Goal: Task Accomplishment & Management: Complete application form

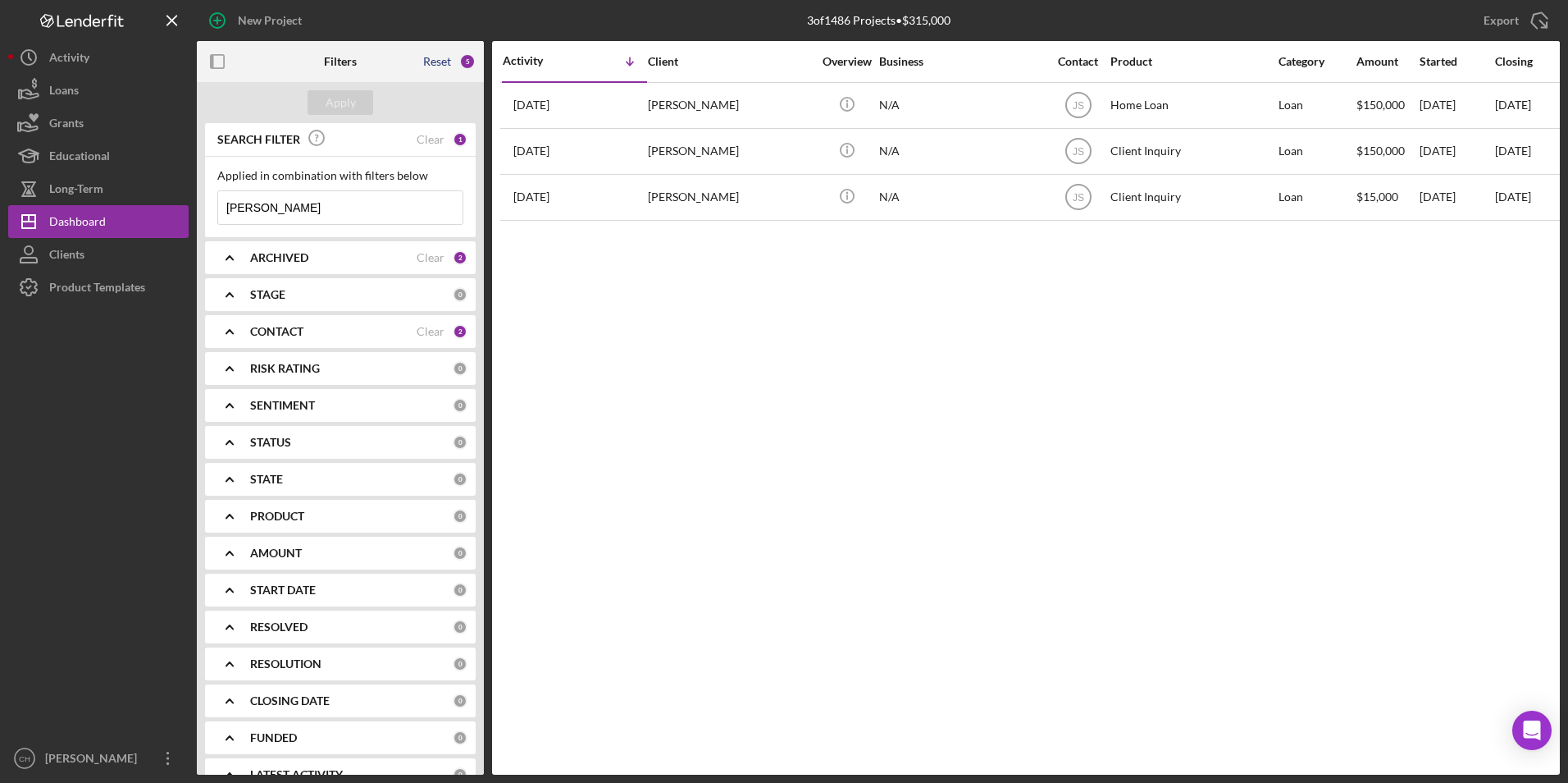
click at [446, 57] on div "Reset" at bounding box center [437, 61] width 28 height 13
click at [360, 102] on button "Apply" at bounding box center [340, 102] width 65 height 25
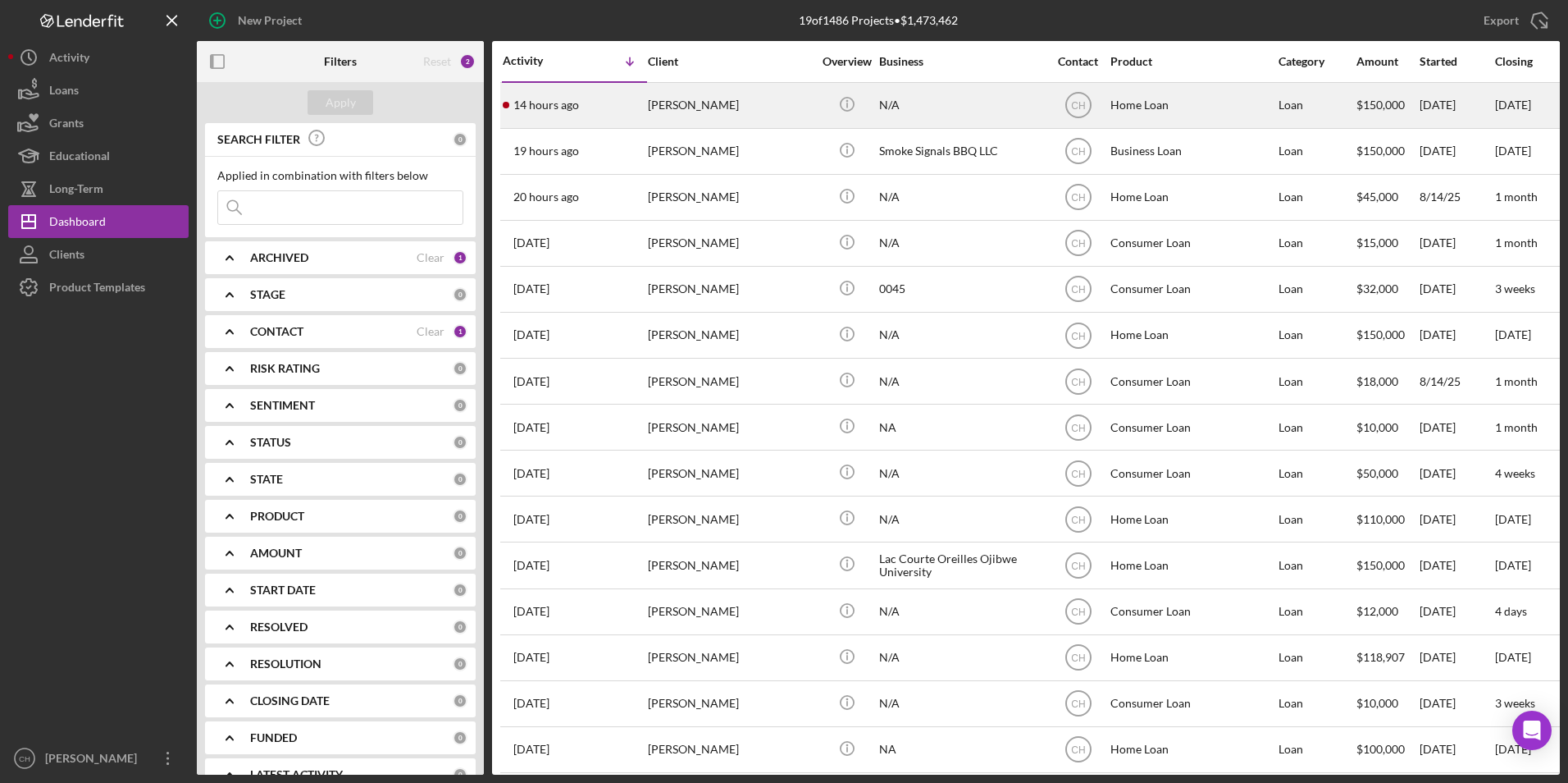
click at [674, 106] on div "[PERSON_NAME]" at bounding box center [729, 105] width 164 height 44
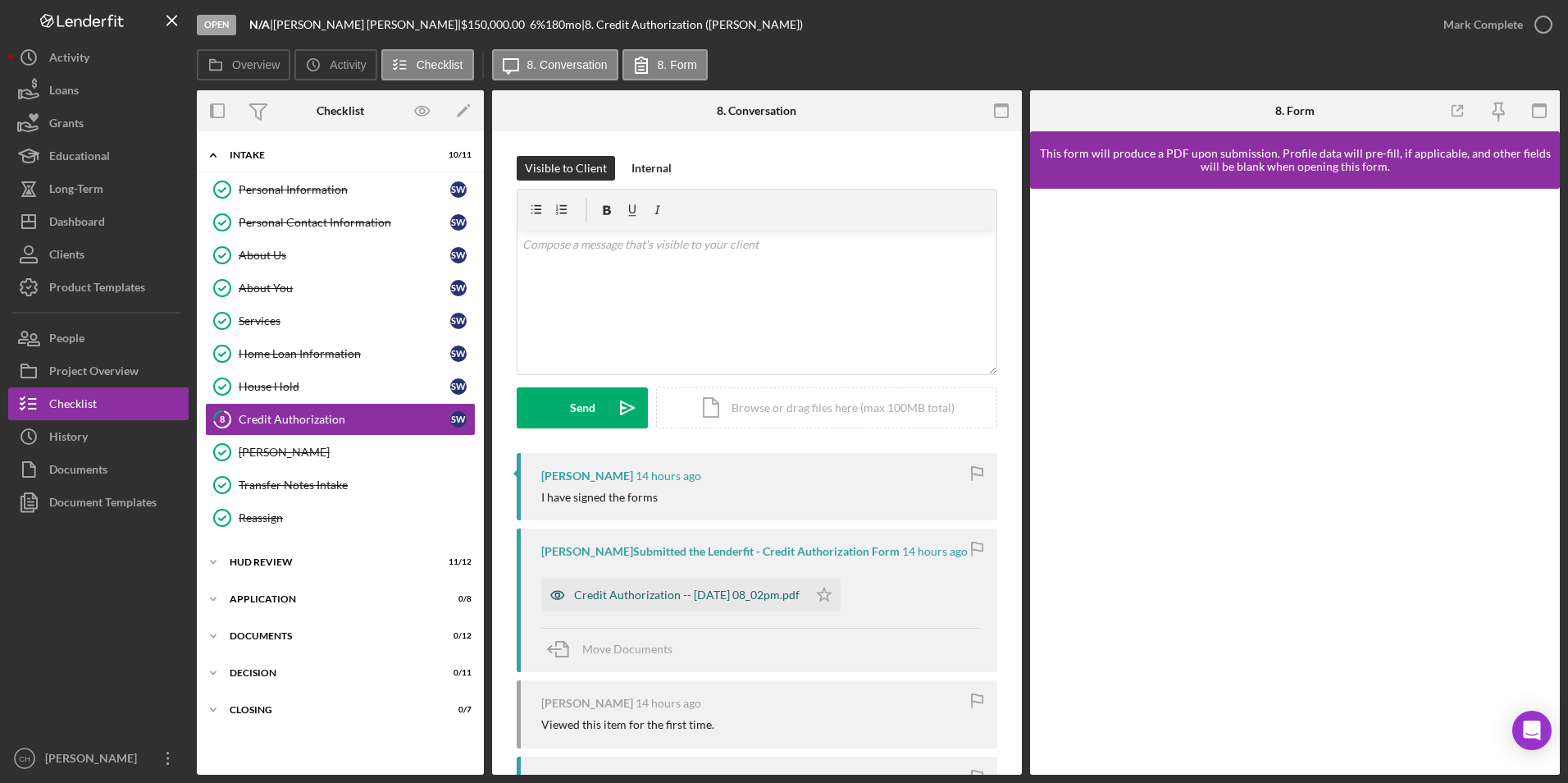
click at [613, 595] on div "Credit Authorization -- [DATE] 08_02pm.pdf" at bounding box center [686, 594] width 225 height 13
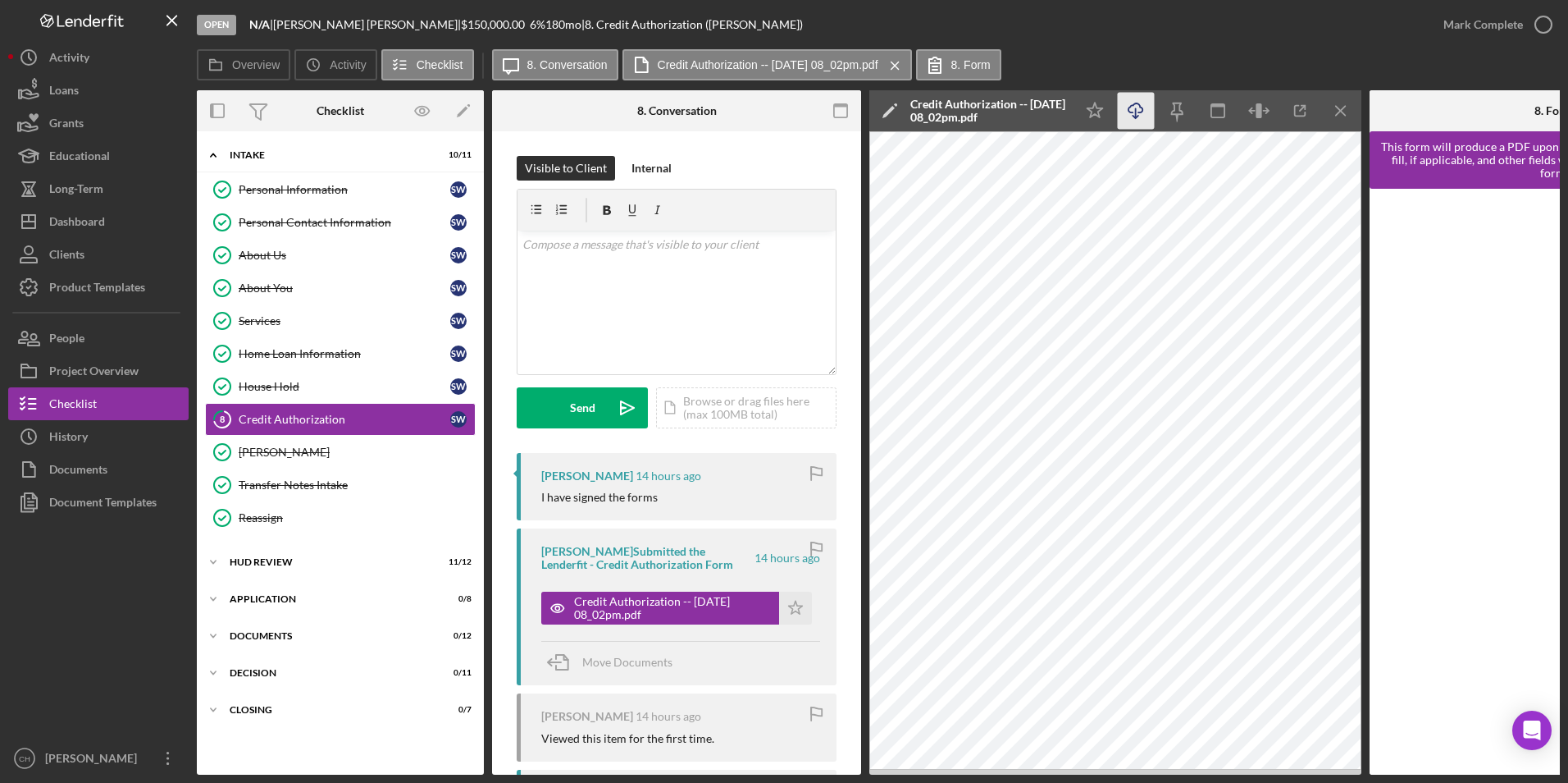
click at [1141, 111] on icon "Icon/Download" at bounding box center [1136, 110] width 37 height 37
click at [294, 293] on div "About You" at bounding box center [344, 288] width 211 height 13
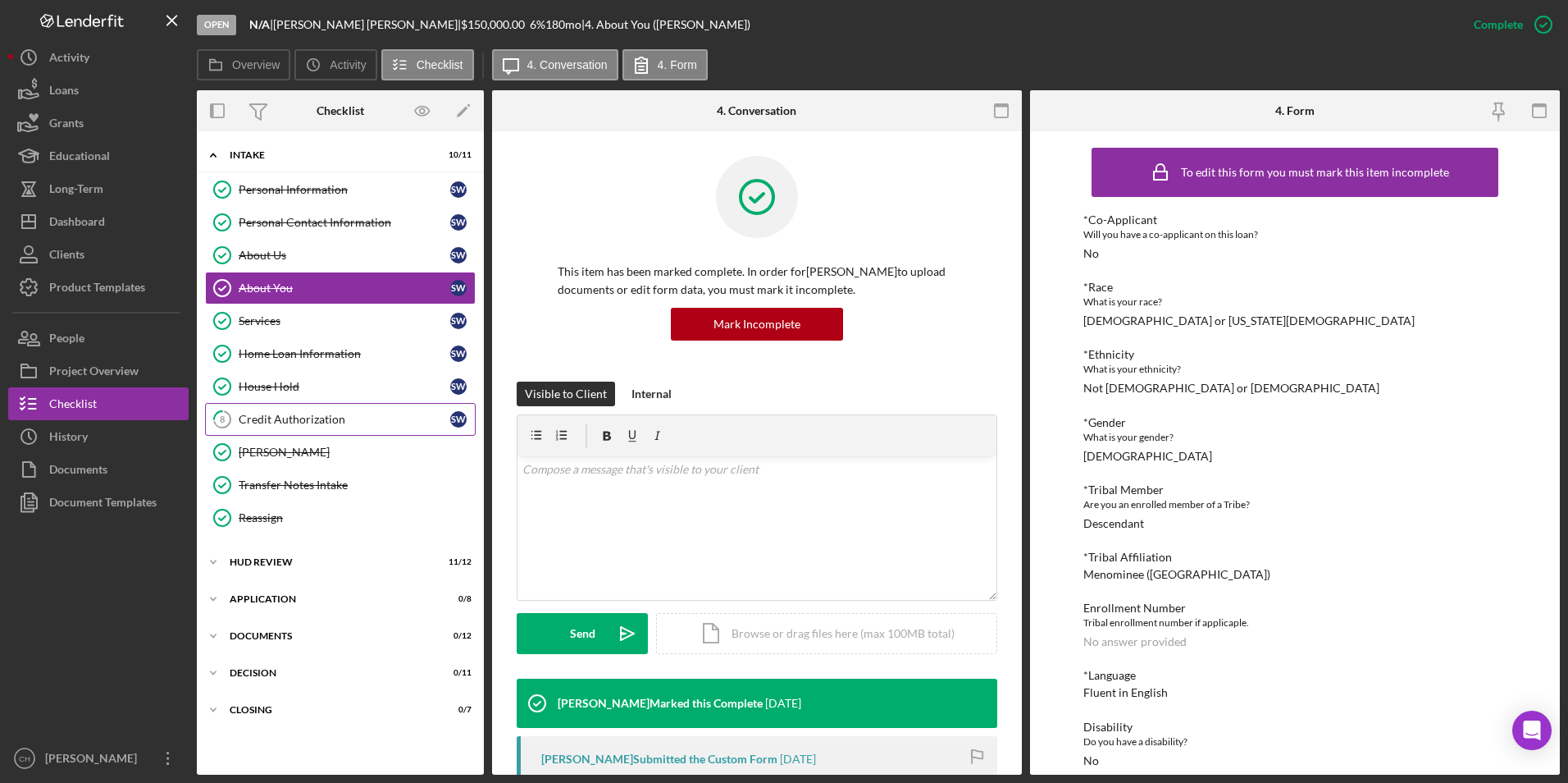
click at [286, 420] on div "Credit Authorization" at bounding box center [344, 419] width 211 height 13
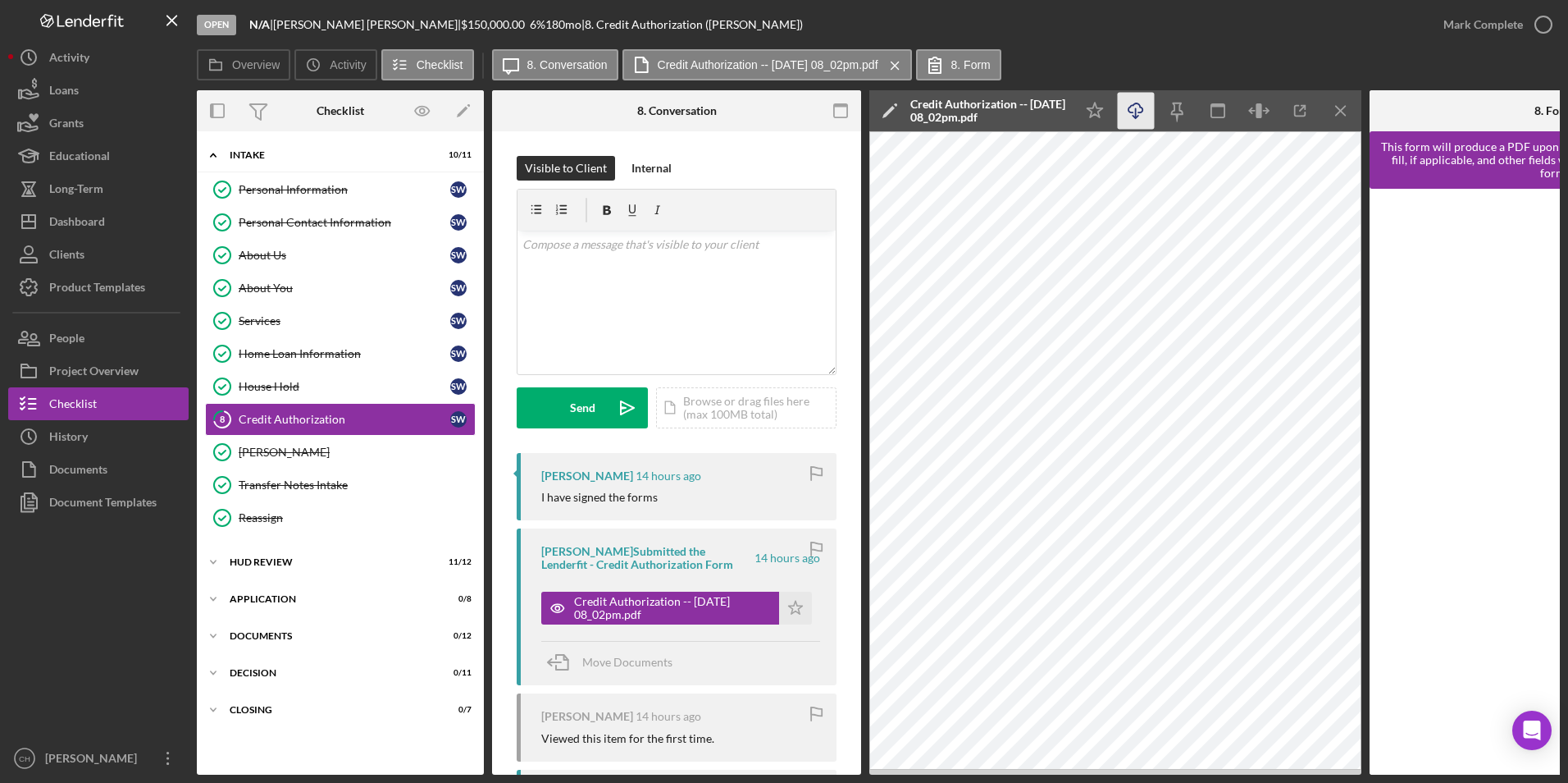
click at [1127, 114] on icon "Icon/Download" at bounding box center [1136, 110] width 37 height 37
click at [267, 320] on div "Services" at bounding box center [344, 321] width 211 height 13
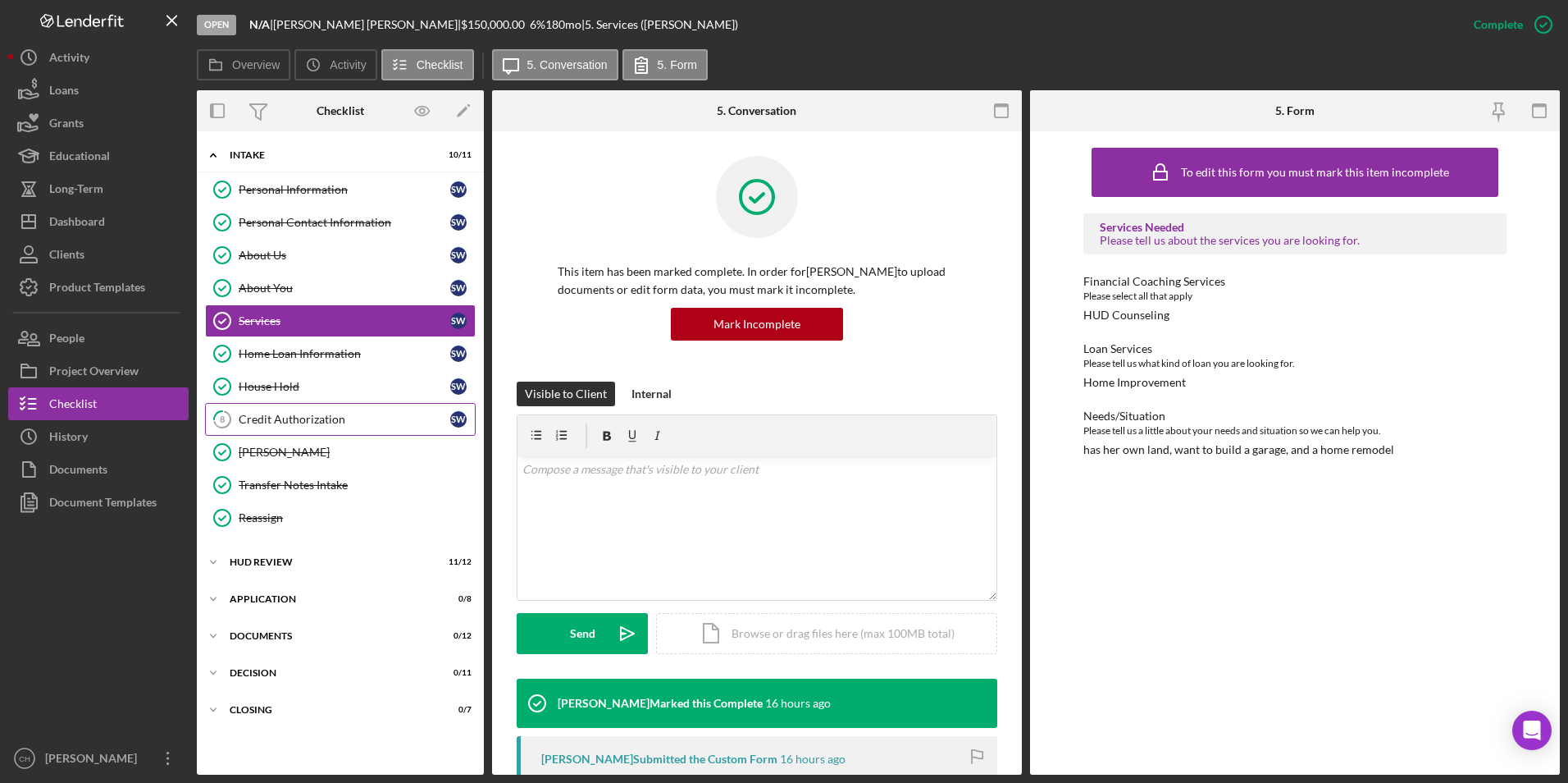
click at [298, 414] on div "Credit Authorization" at bounding box center [344, 419] width 211 height 13
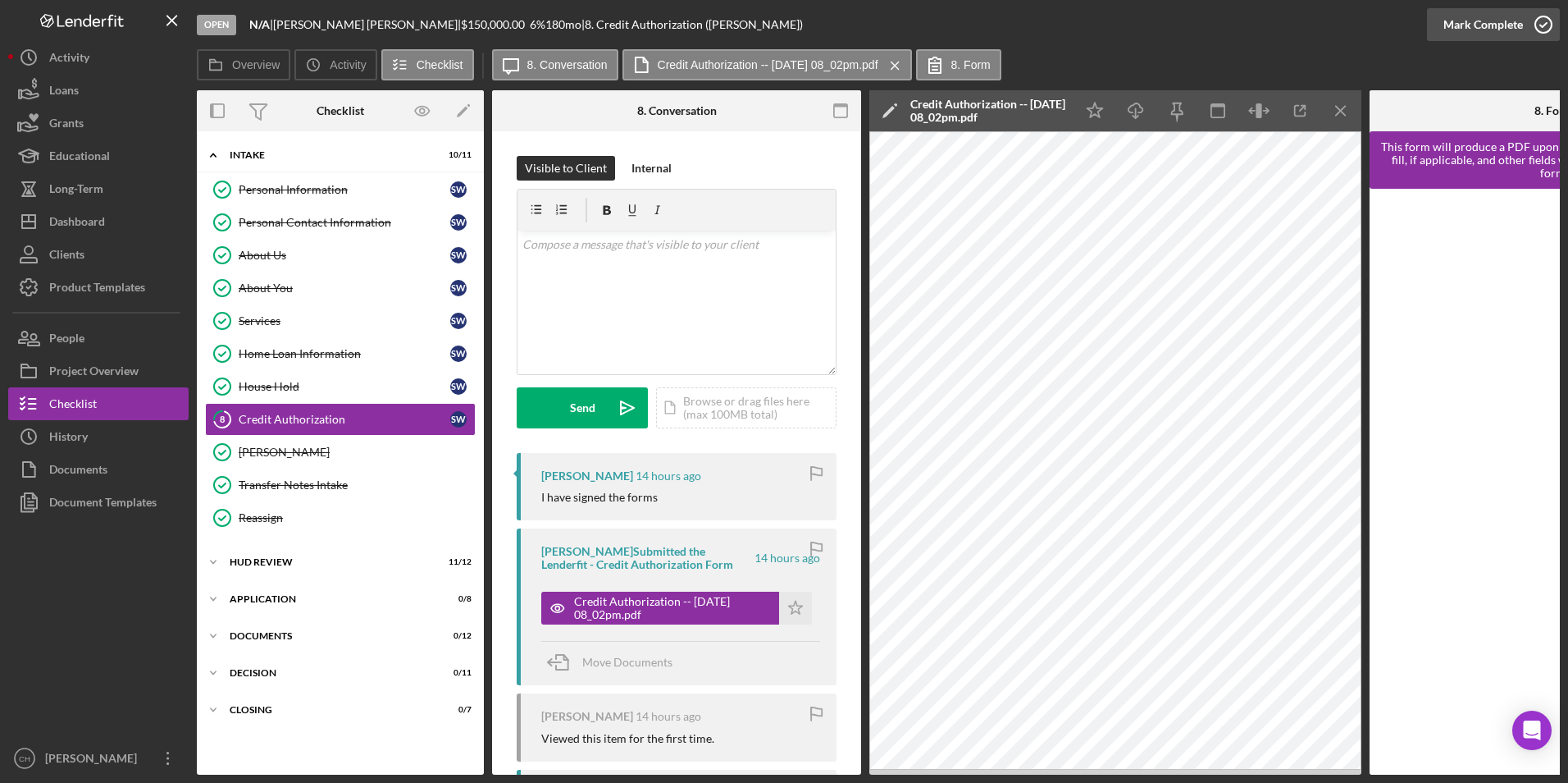
click at [1488, 22] on div "Mark Complete" at bounding box center [1483, 24] width 79 height 33
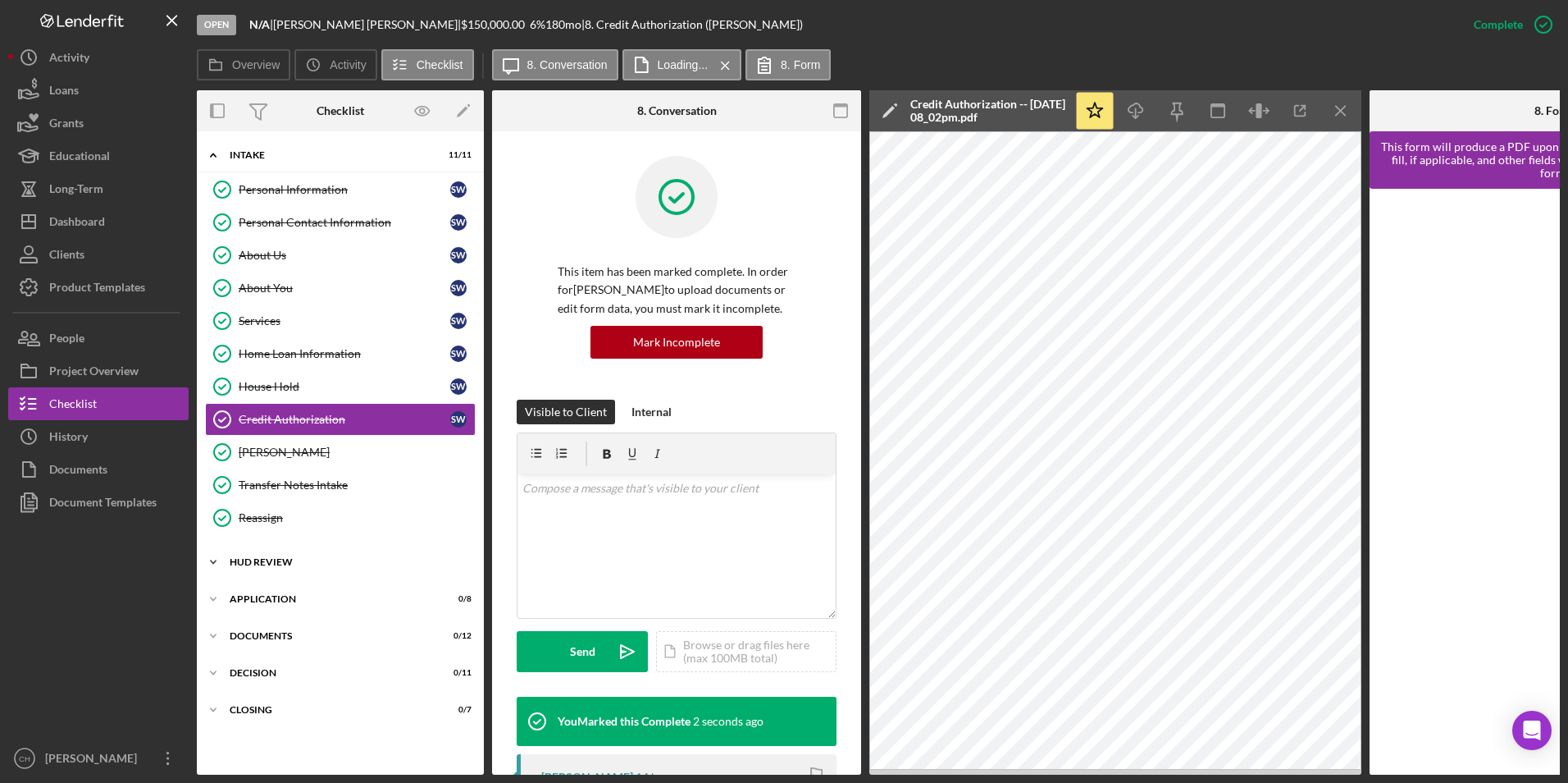
click at [291, 560] on div "HUD Review" at bounding box center [346, 562] width 234 height 10
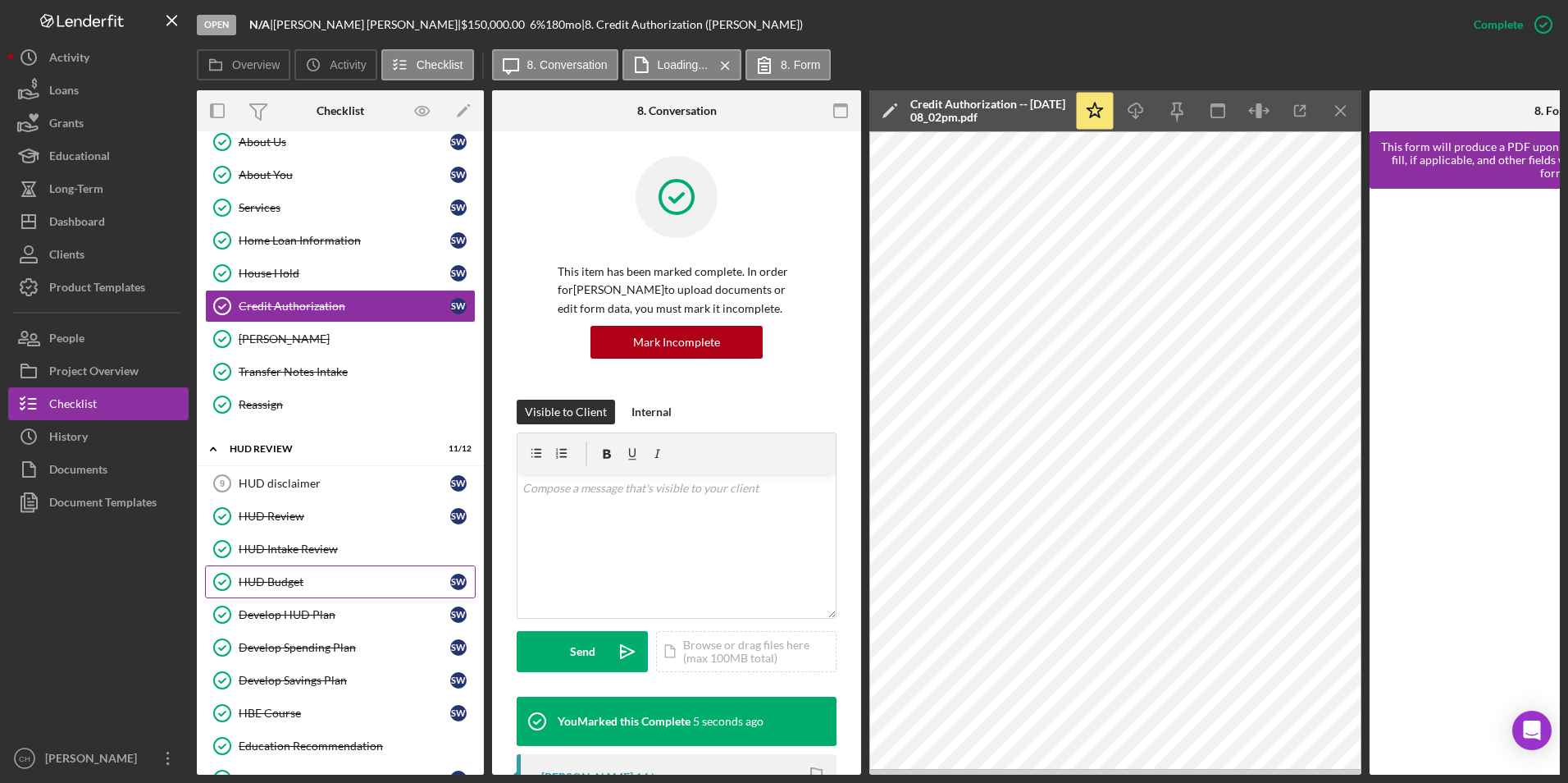
scroll to position [368, 0]
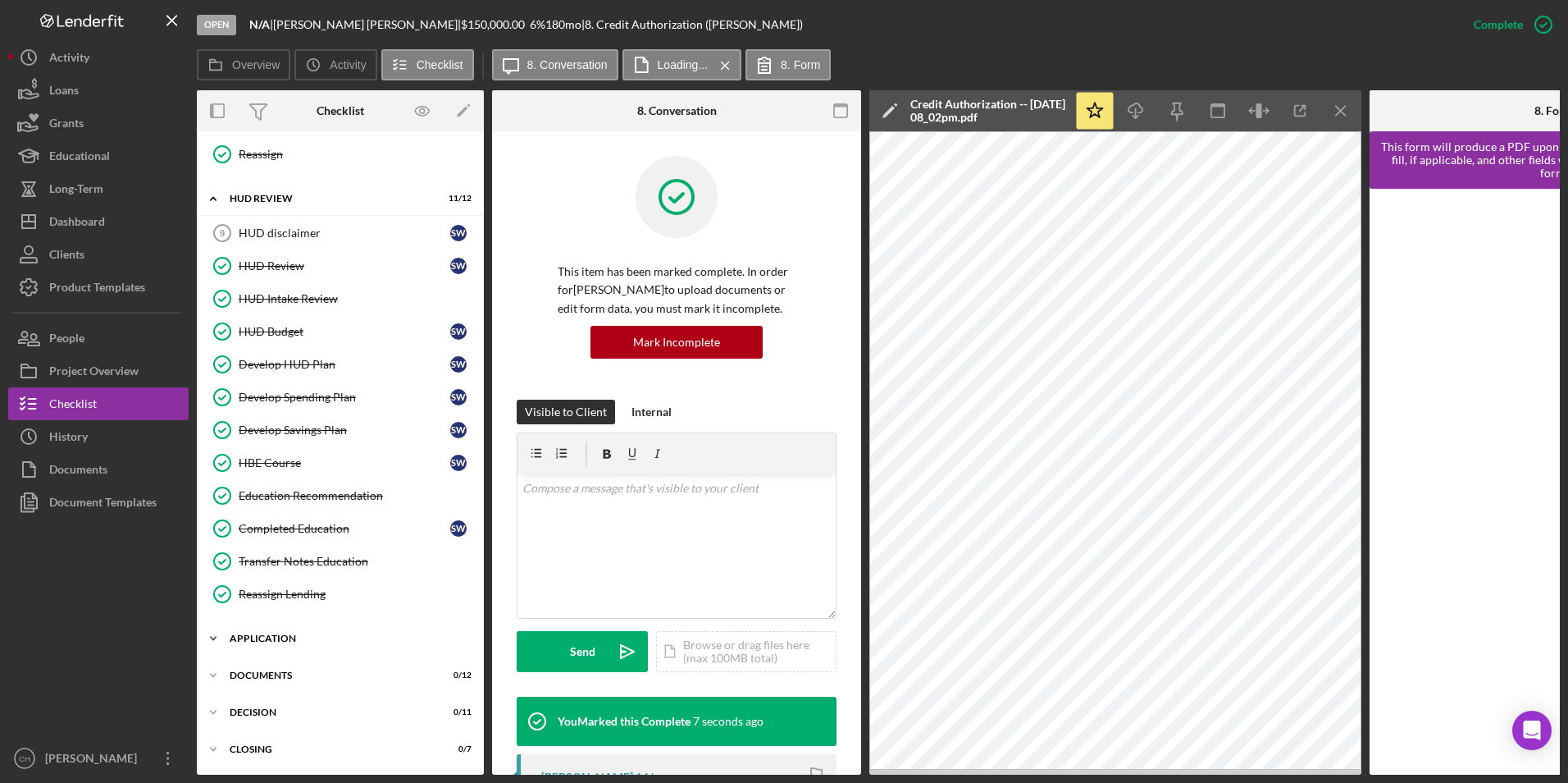
click at [265, 633] on div "Application" at bounding box center [346, 638] width 234 height 10
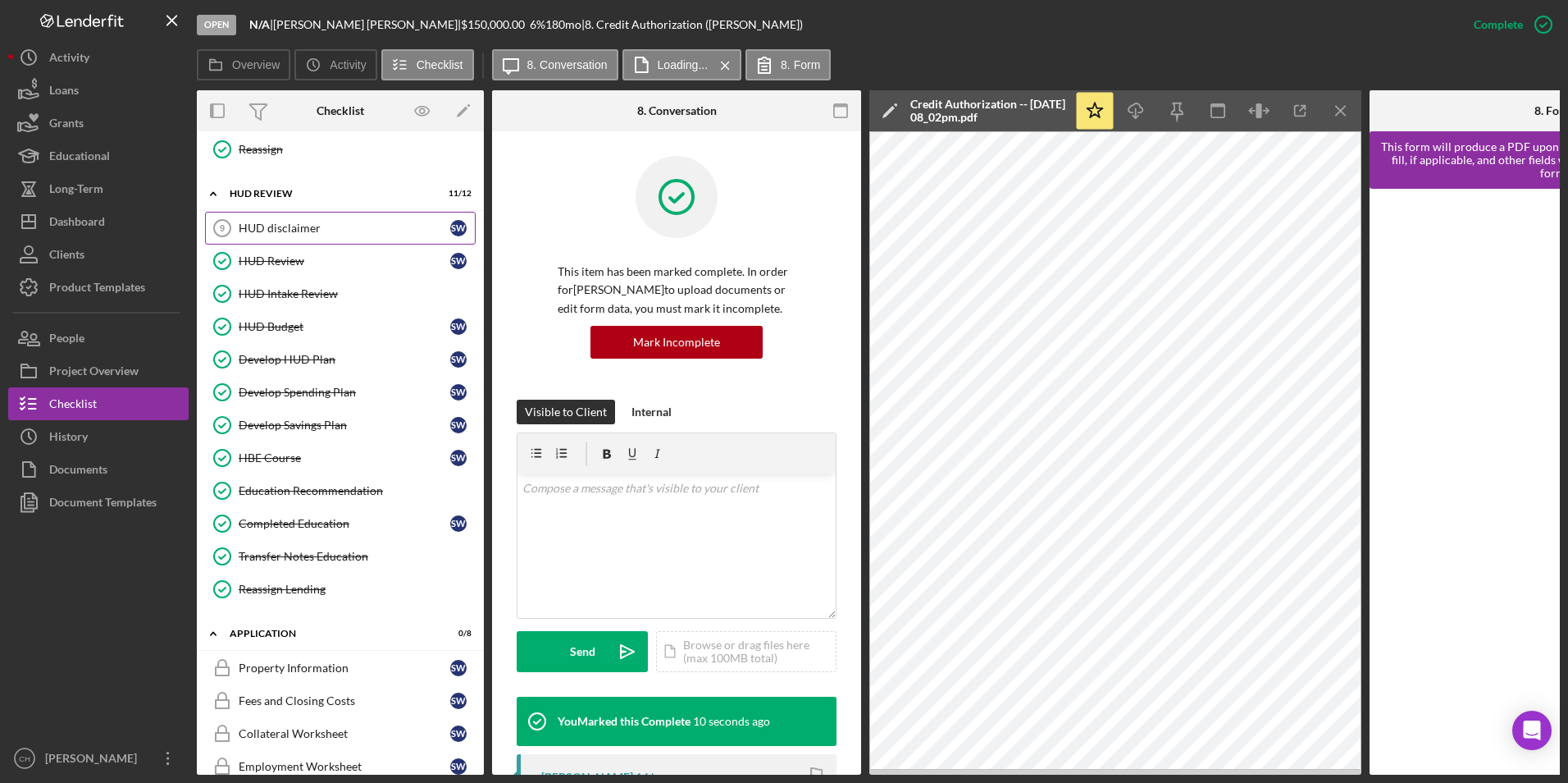
click at [269, 237] on link "HUD disclaimer 9 HUD disclaimer S W" at bounding box center [340, 227] width 271 height 33
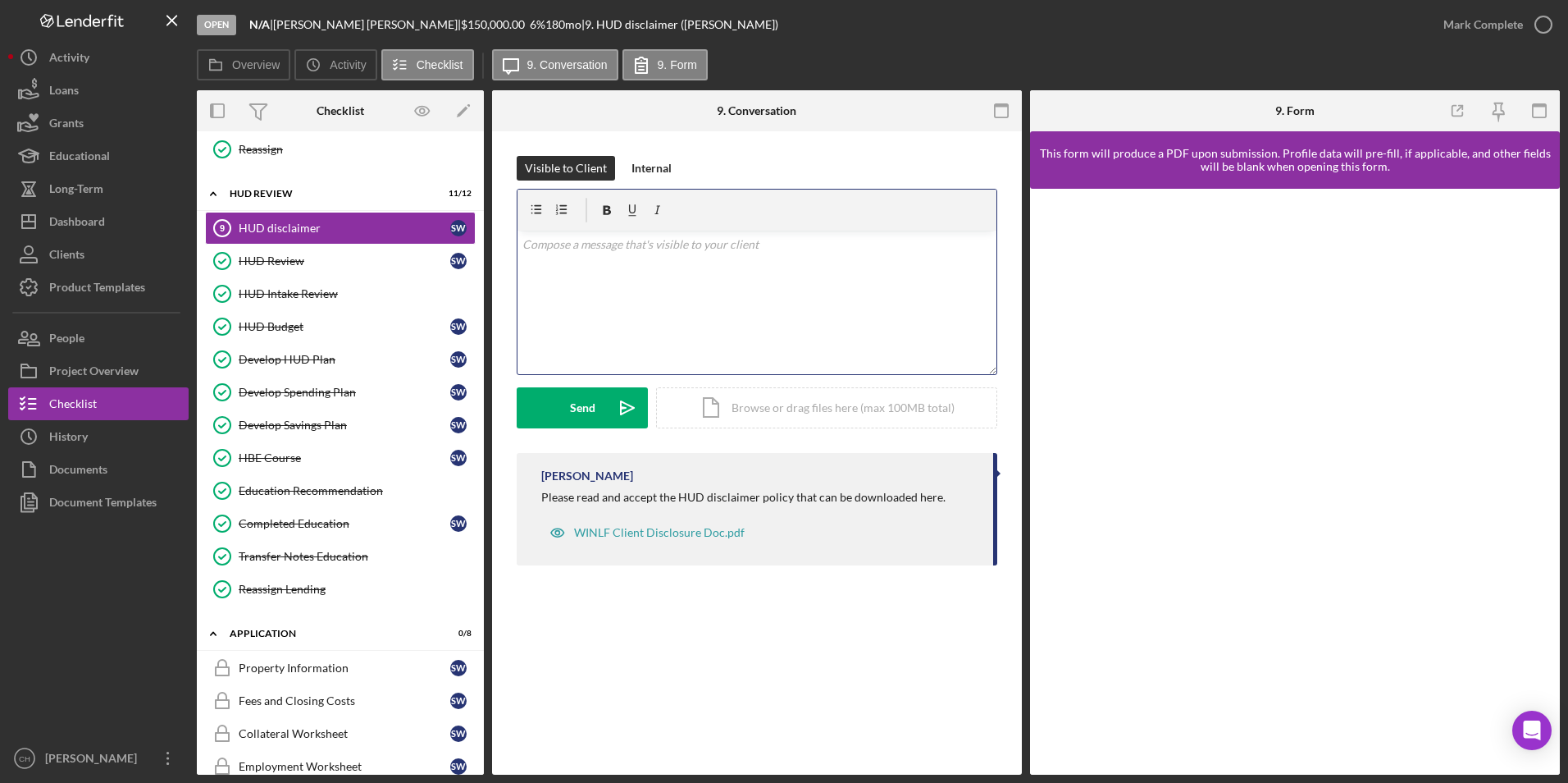
click at [548, 253] on p at bounding box center [758, 244] width 470 height 18
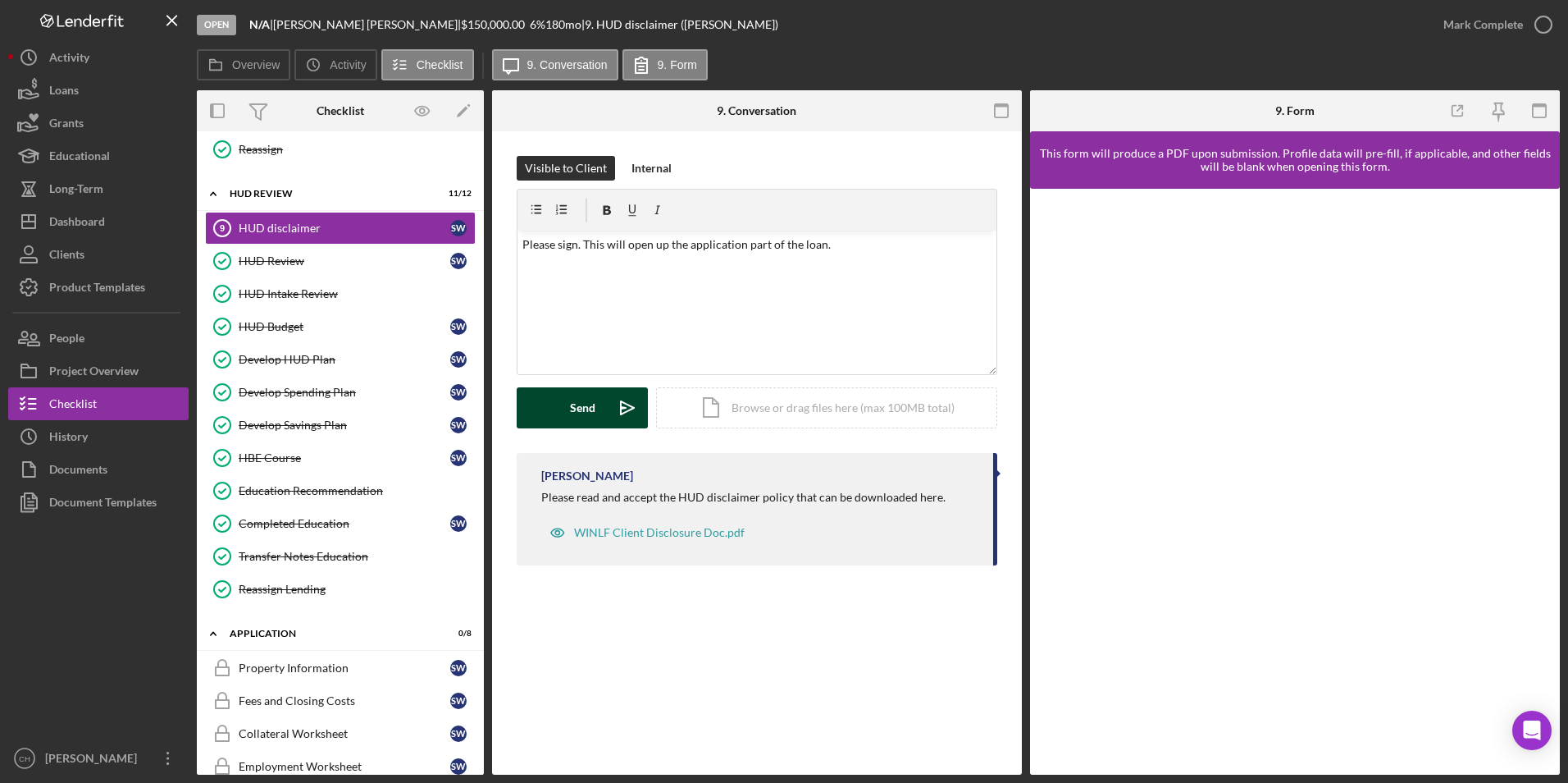
click at [574, 415] on div "Send" at bounding box center [583, 407] width 26 height 41
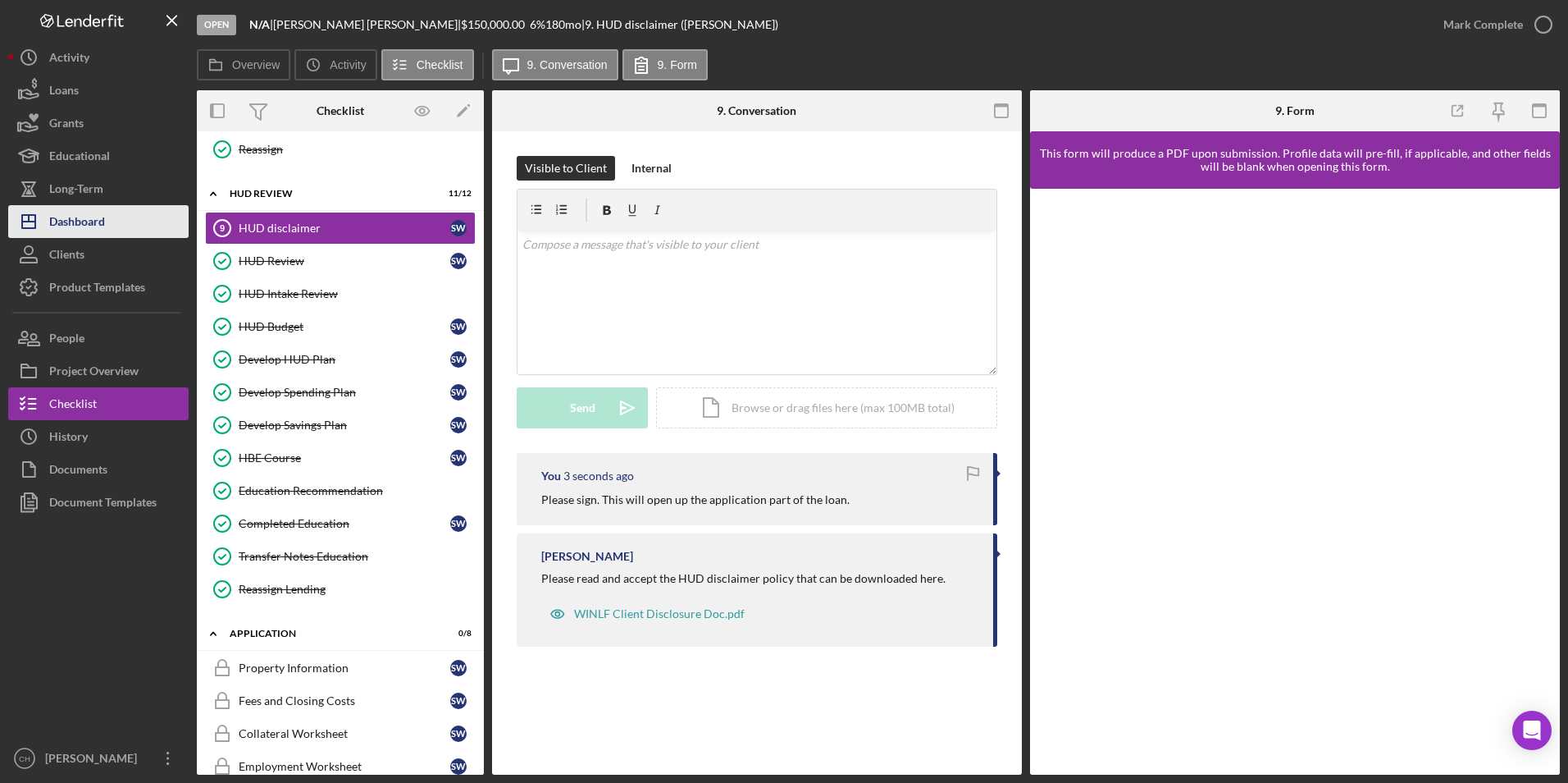
click at [112, 217] on button "Icon/Dashboard Dashboard" at bounding box center [98, 221] width 181 height 33
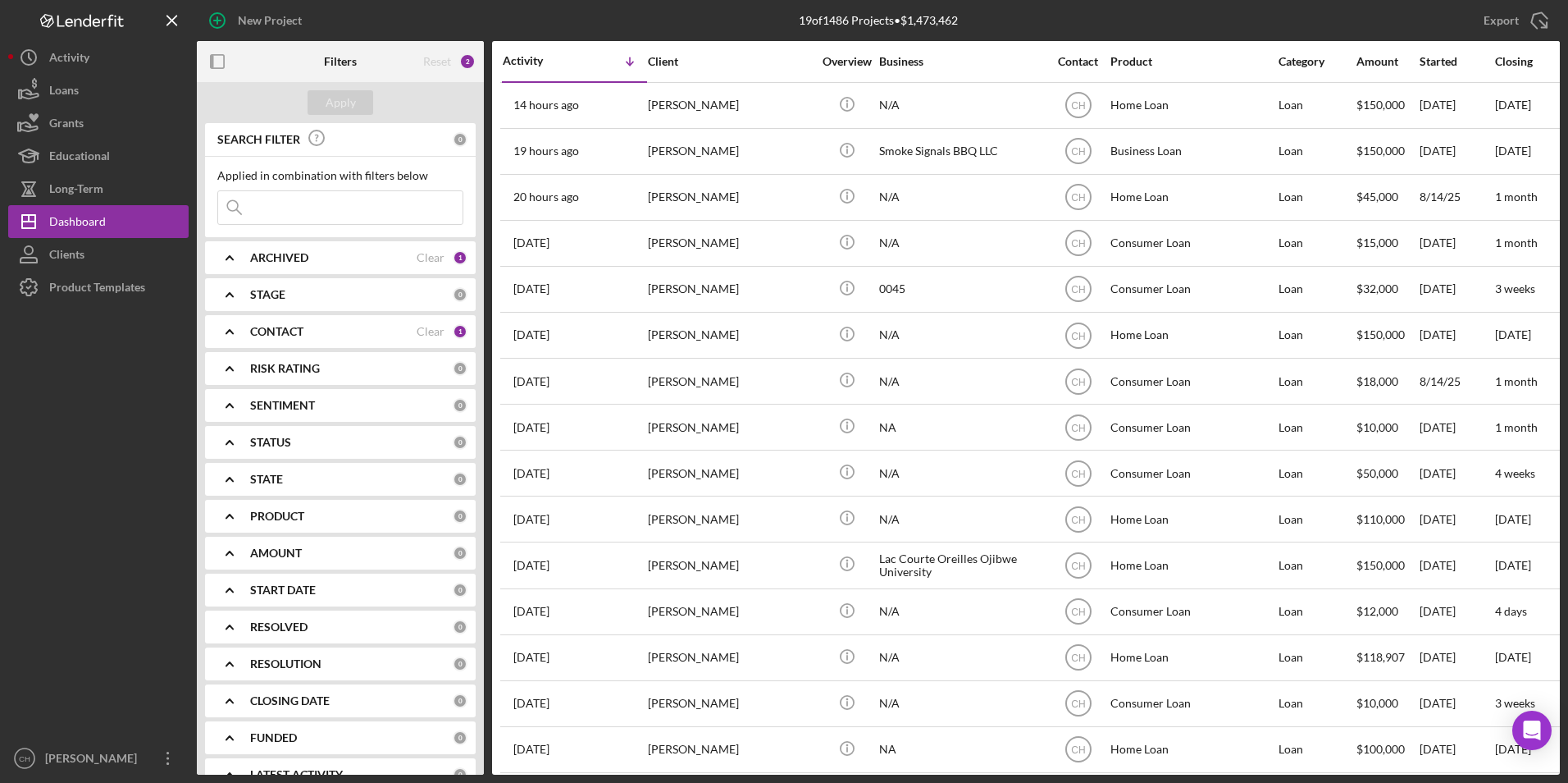
click at [264, 255] on b "ARCHIVED" at bounding box center [279, 257] width 59 height 13
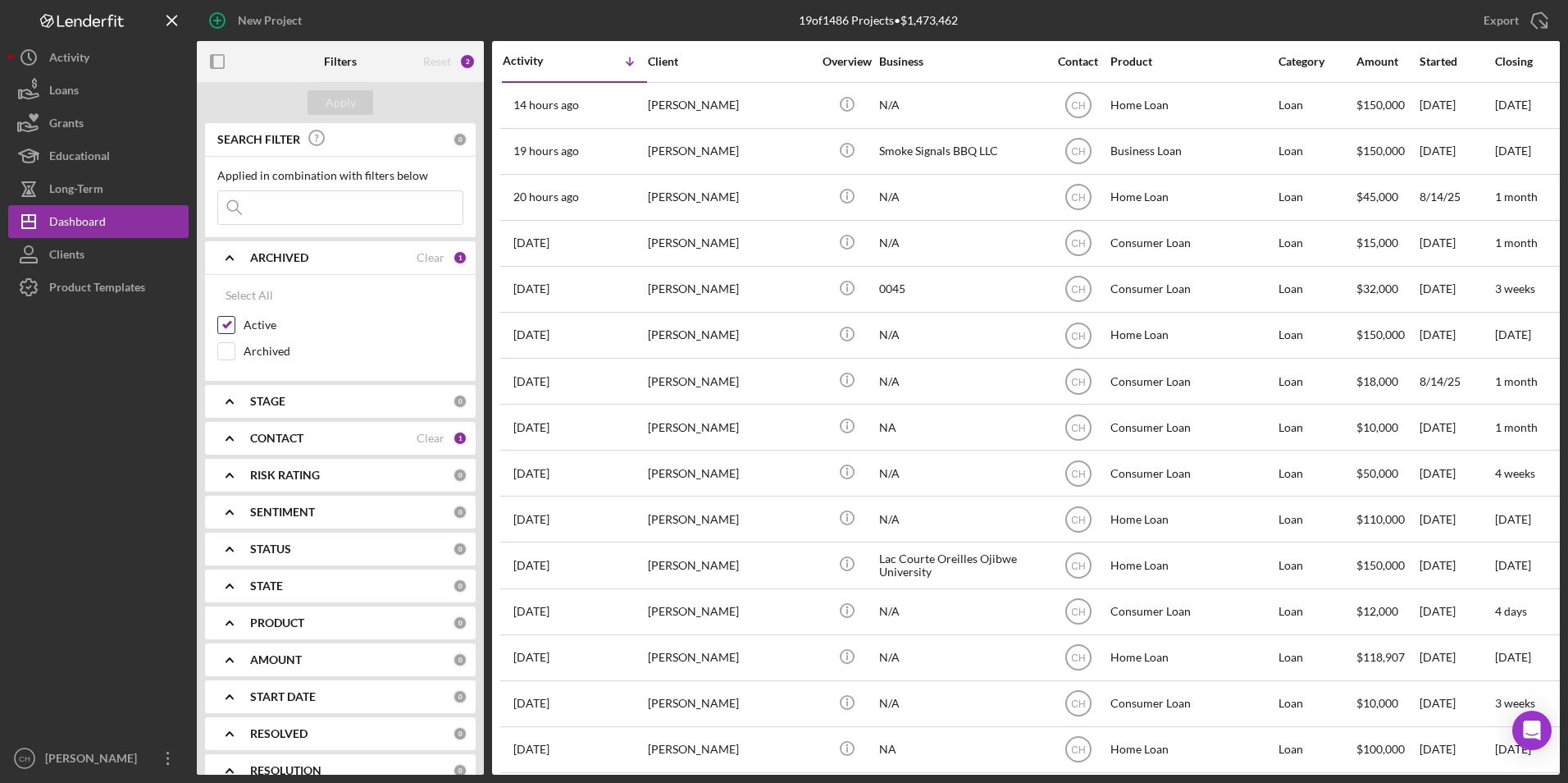
click at [226, 322] on input "Active" at bounding box center [226, 325] width 17 height 17
checkbox input "false"
click at [228, 345] on input "Archived" at bounding box center [226, 351] width 17 height 17
checkbox input "true"
click at [324, 99] on button "Apply" at bounding box center [340, 102] width 65 height 25
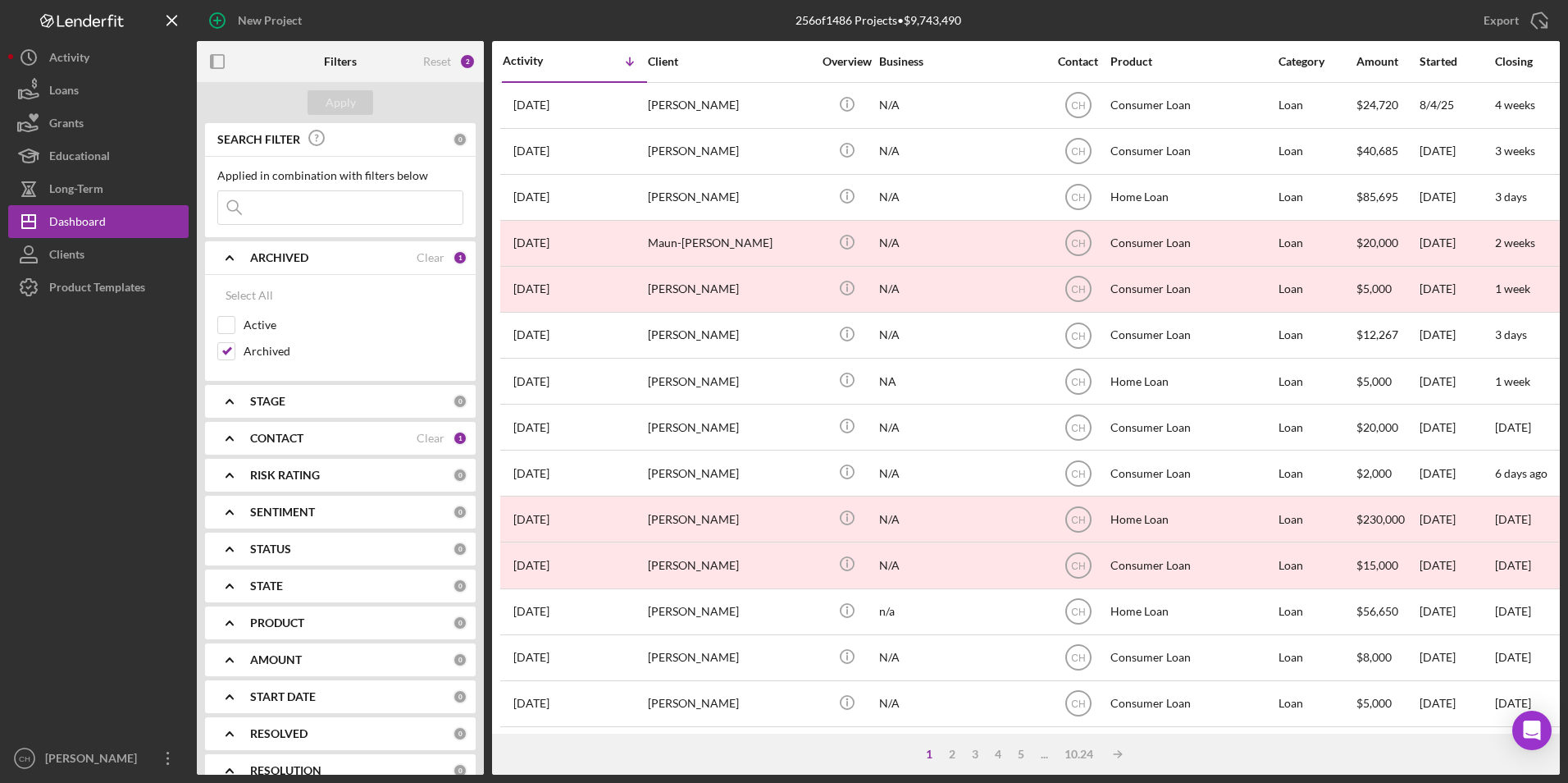
click at [268, 208] on input at bounding box center [340, 207] width 244 height 33
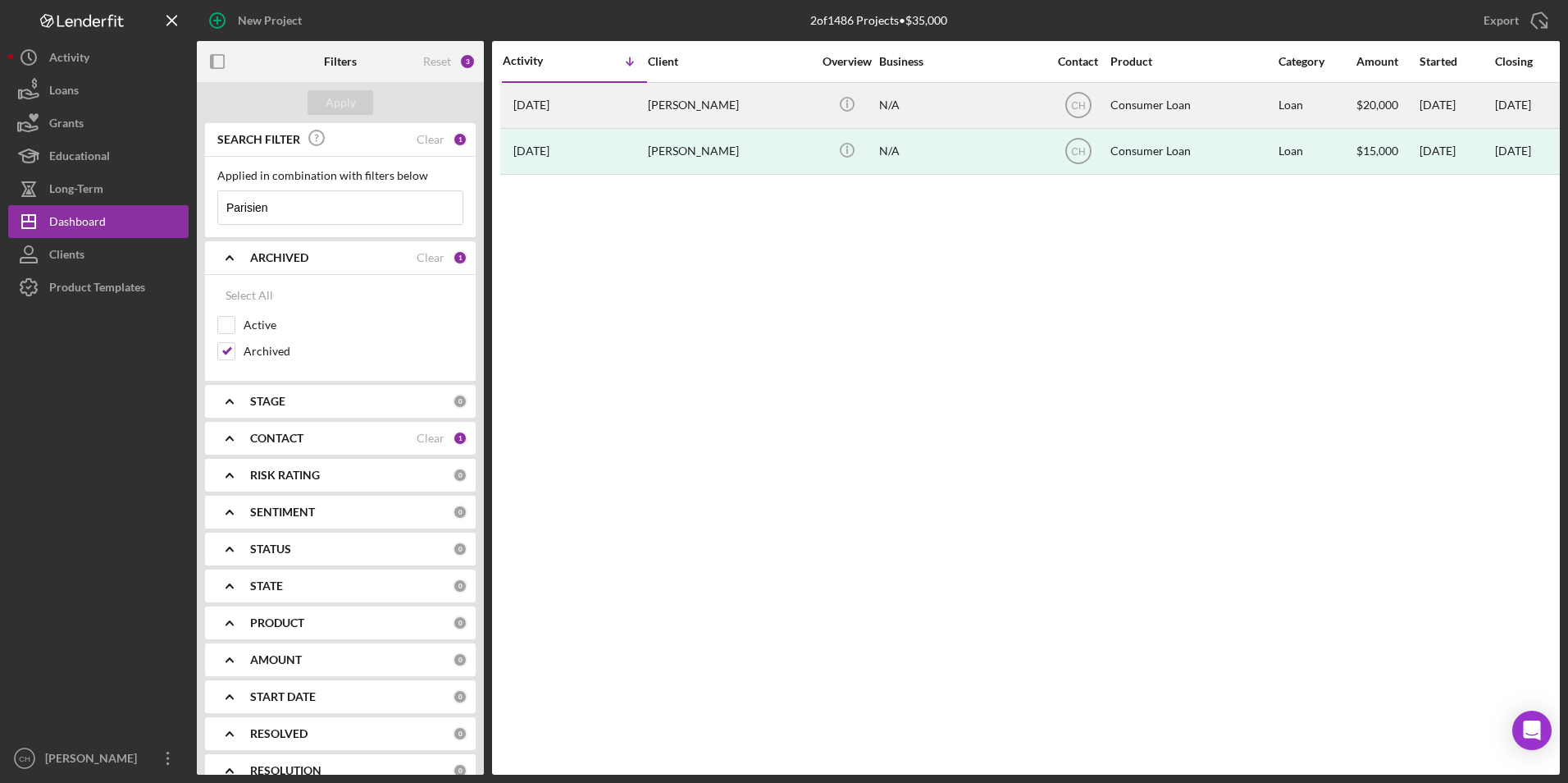
type input "Parisien"
click at [710, 112] on div "[PERSON_NAME]" at bounding box center [729, 105] width 164 height 44
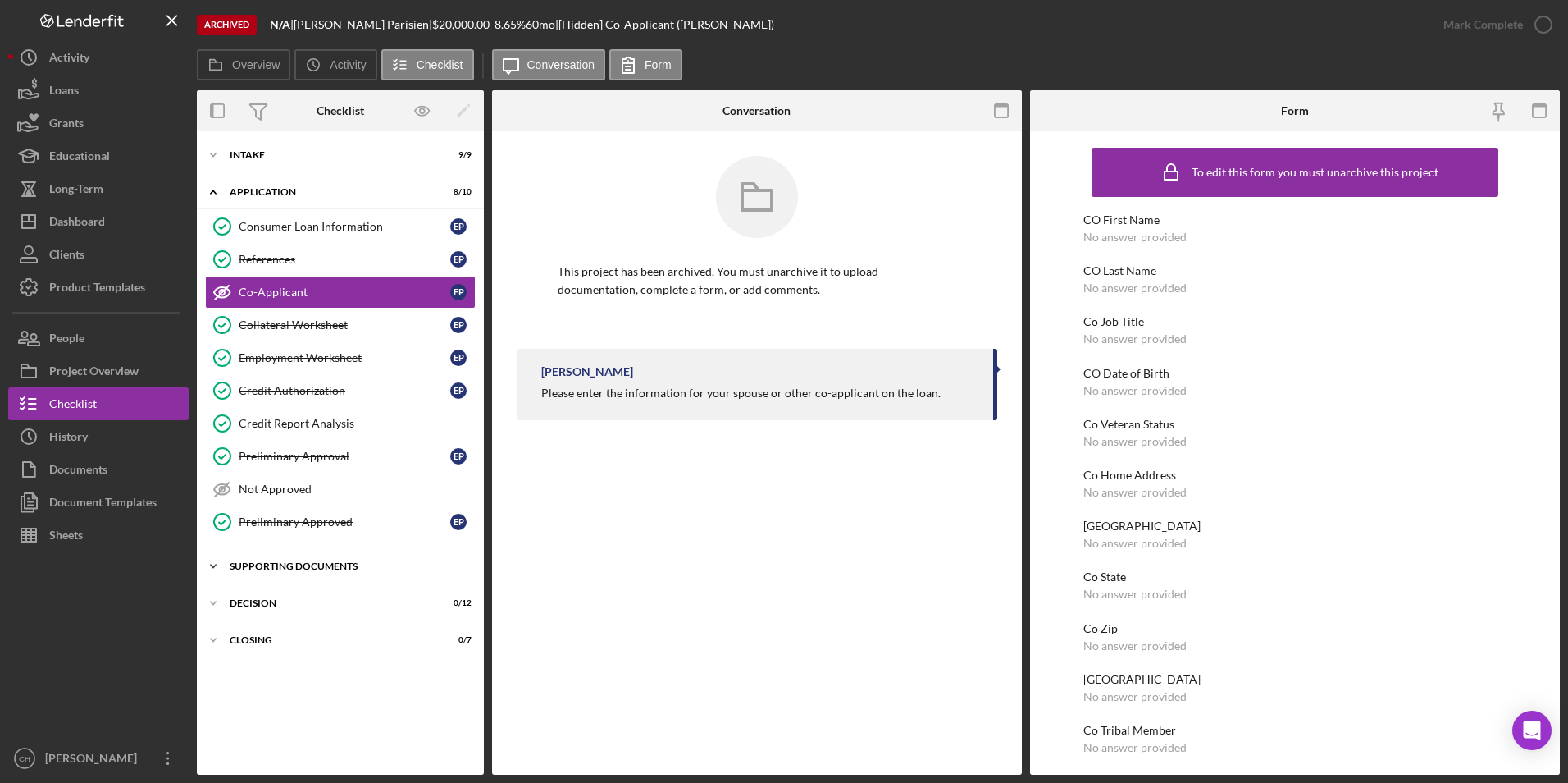
click at [284, 559] on div "Icon/Expander Supporting Documents 5 / 10" at bounding box center [339, 566] width 287 height 33
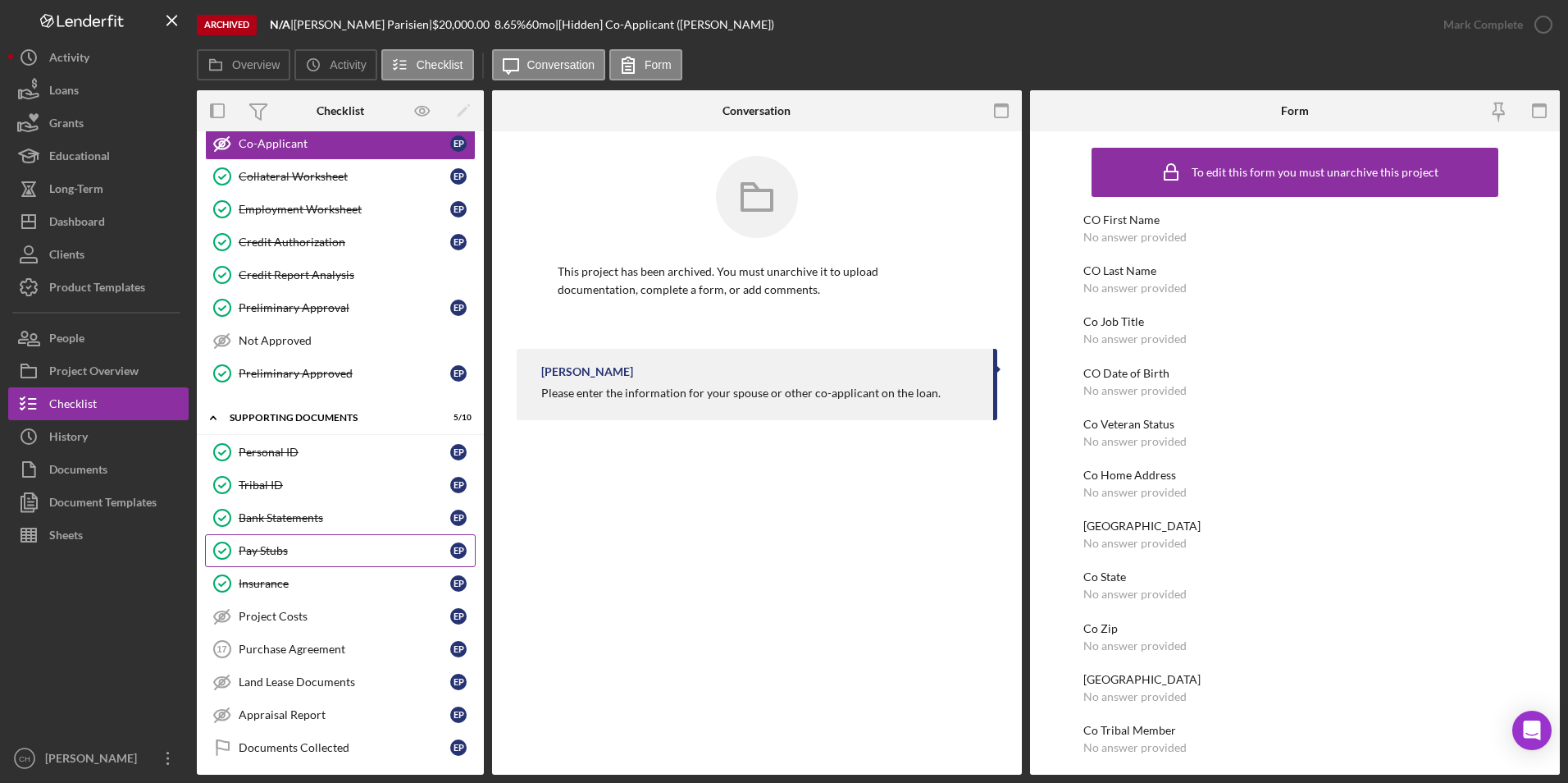
scroll to position [146, 0]
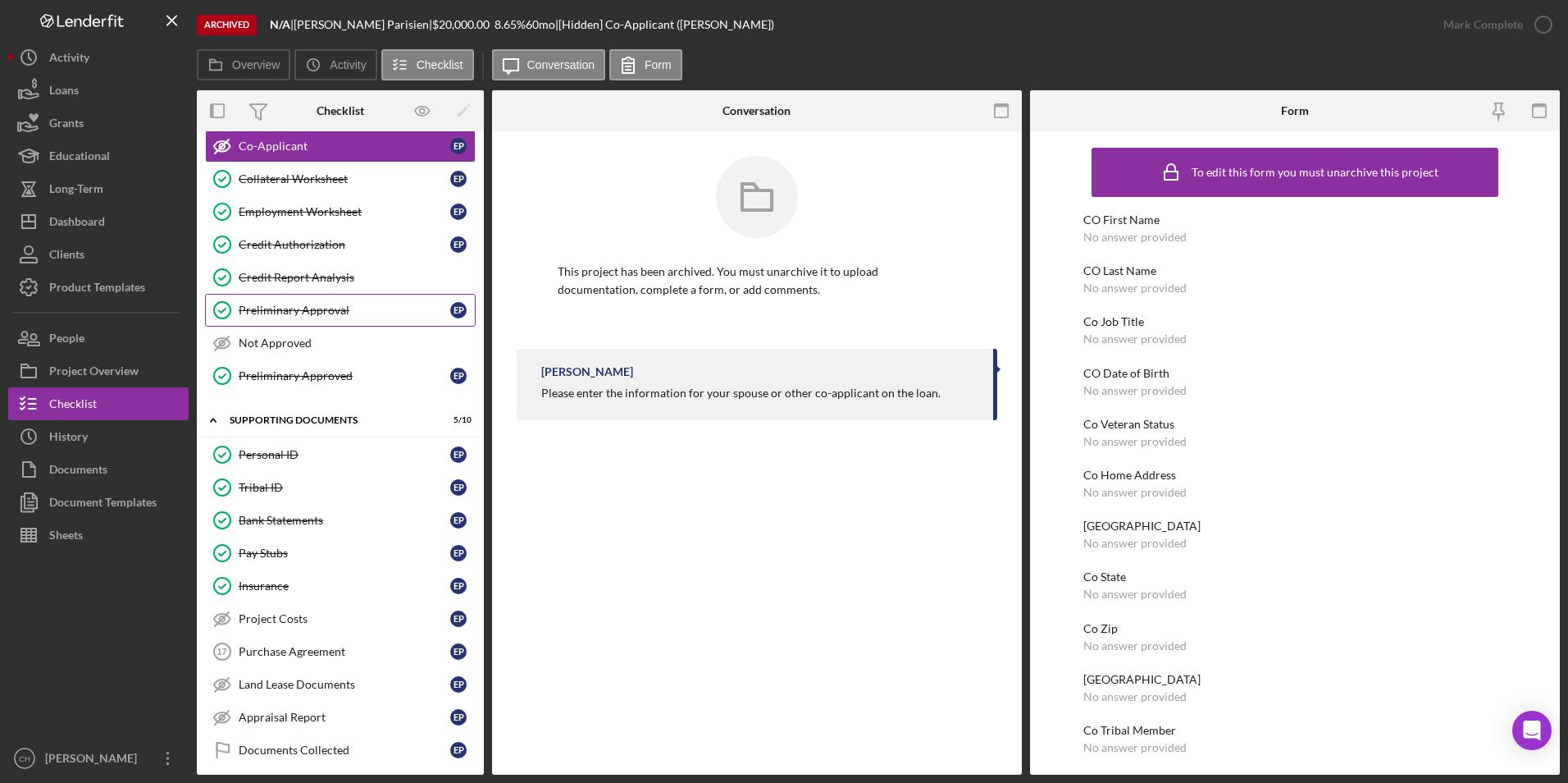
click at [295, 309] on div "Preliminary Approval" at bounding box center [344, 310] width 211 height 13
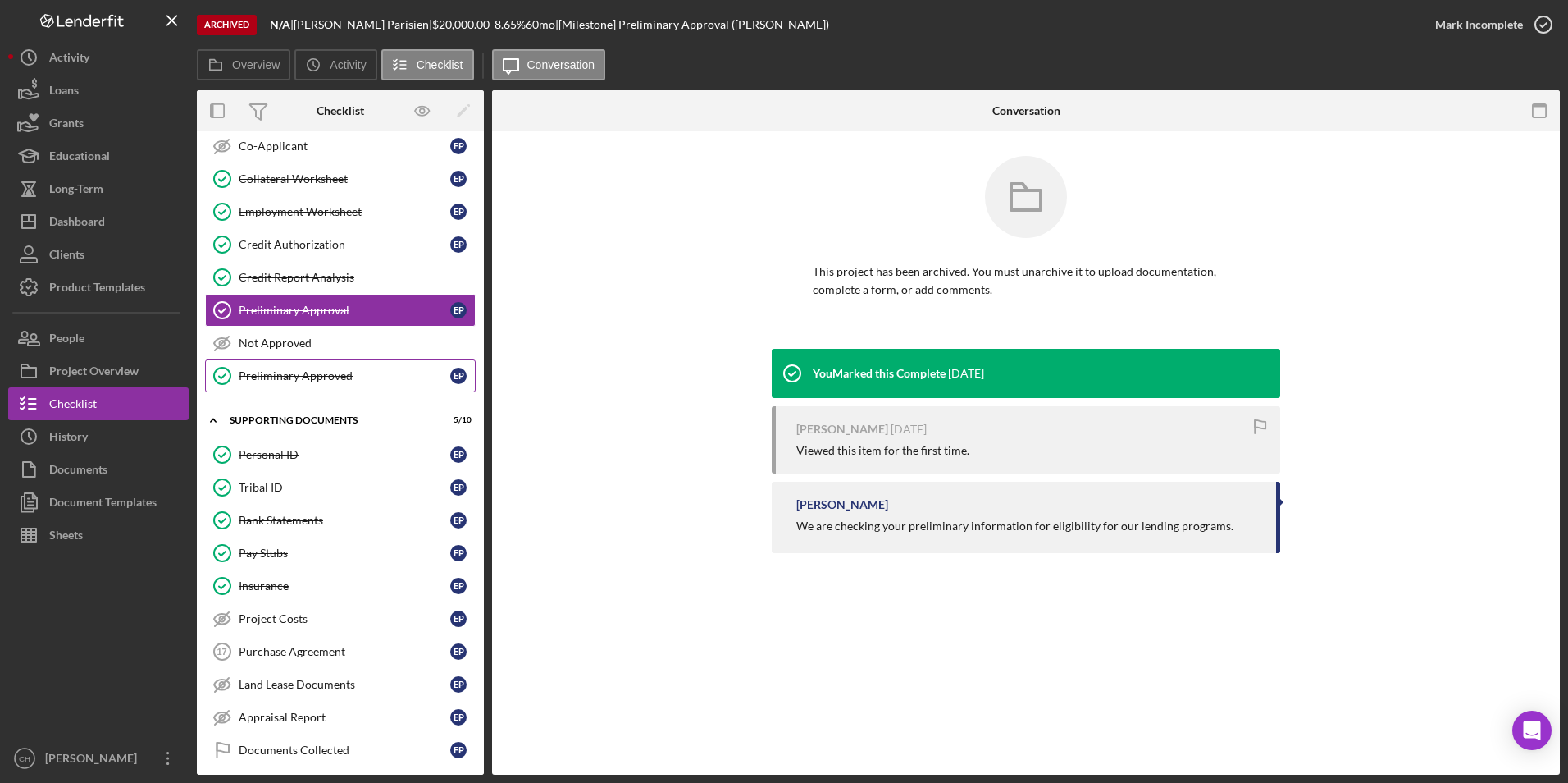
click at [283, 381] on div "Preliminary Approved" at bounding box center [344, 375] width 211 height 13
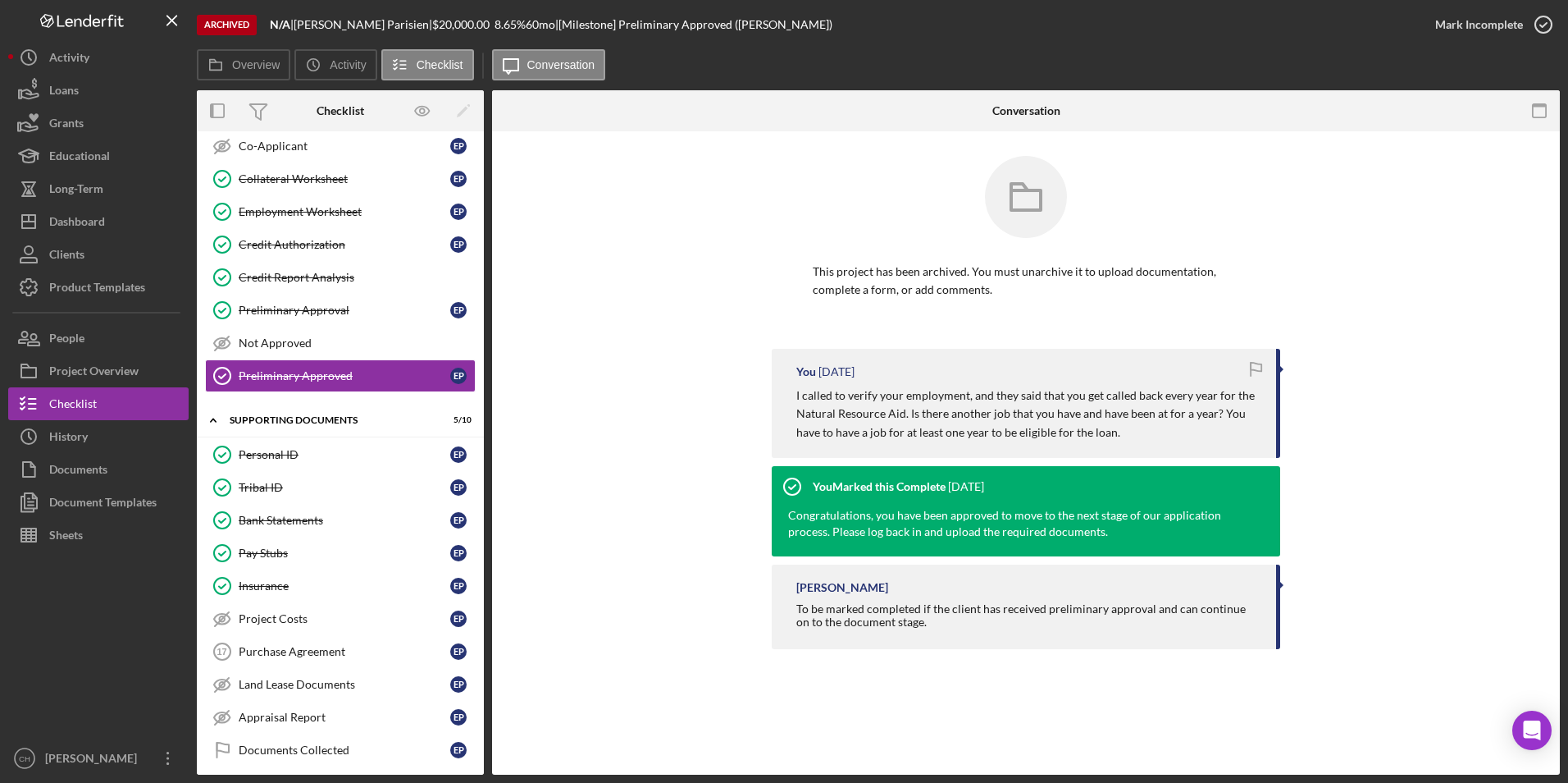
drag, startPoint x: 784, startPoint y: 395, endPoint x: 1152, endPoint y: 430, distance: 369.7
click at [1152, 430] on div "You [DATE] I called to verify your employment, and they said that you get calle…" at bounding box center [1025, 403] width 509 height 109
drag, startPoint x: 1152, startPoint y: 430, endPoint x: 1080, endPoint y: 415, distance: 73.5
copy p "I called to verify your employment, and they said that you get called back ever…"
click at [1234, 278] on p "This project has been archived. You must unarchive it to upload documentation, …" at bounding box center [1025, 281] width 426 height 37
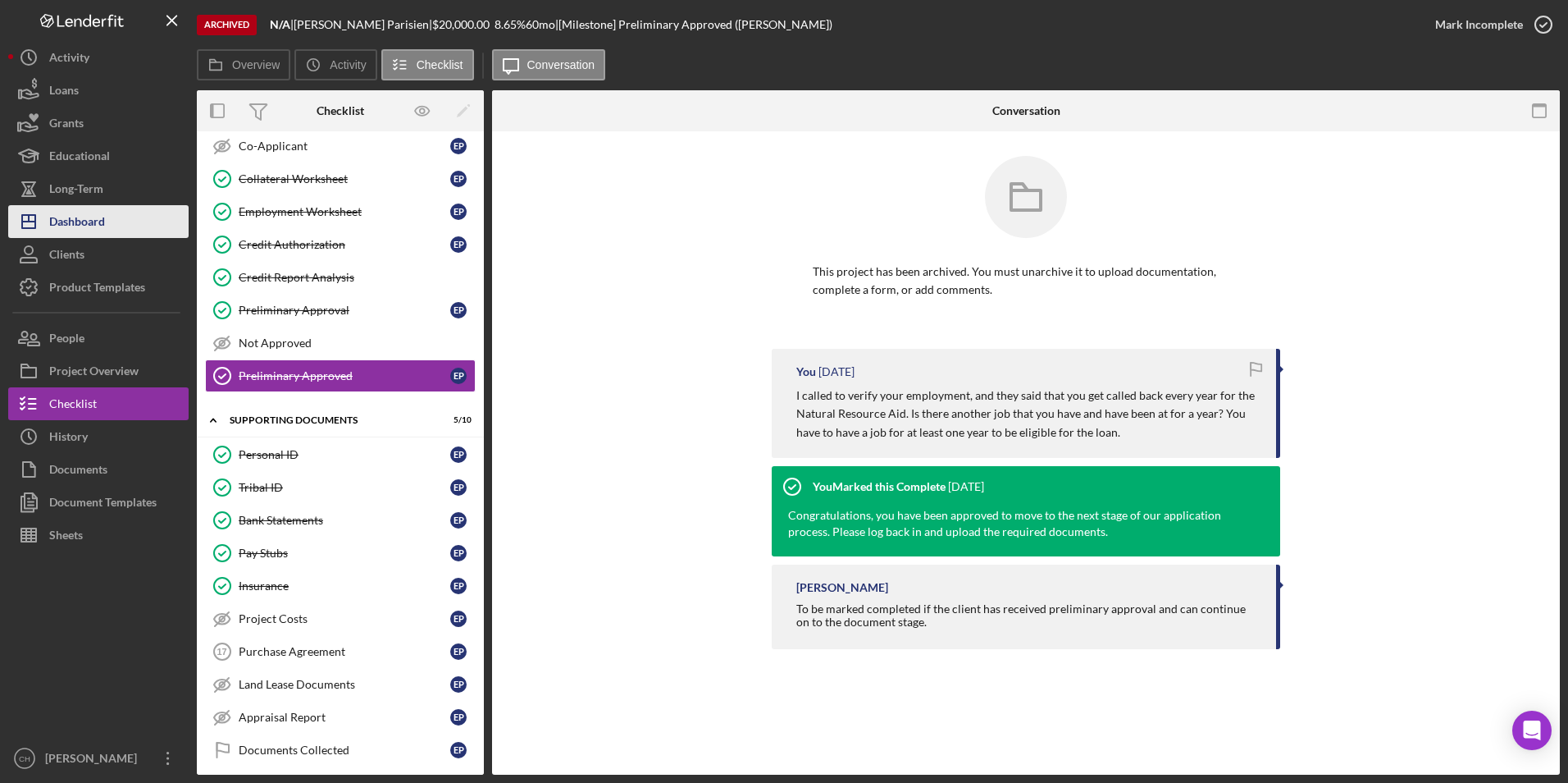
click at [104, 228] on div "Dashboard" at bounding box center [77, 223] width 56 height 37
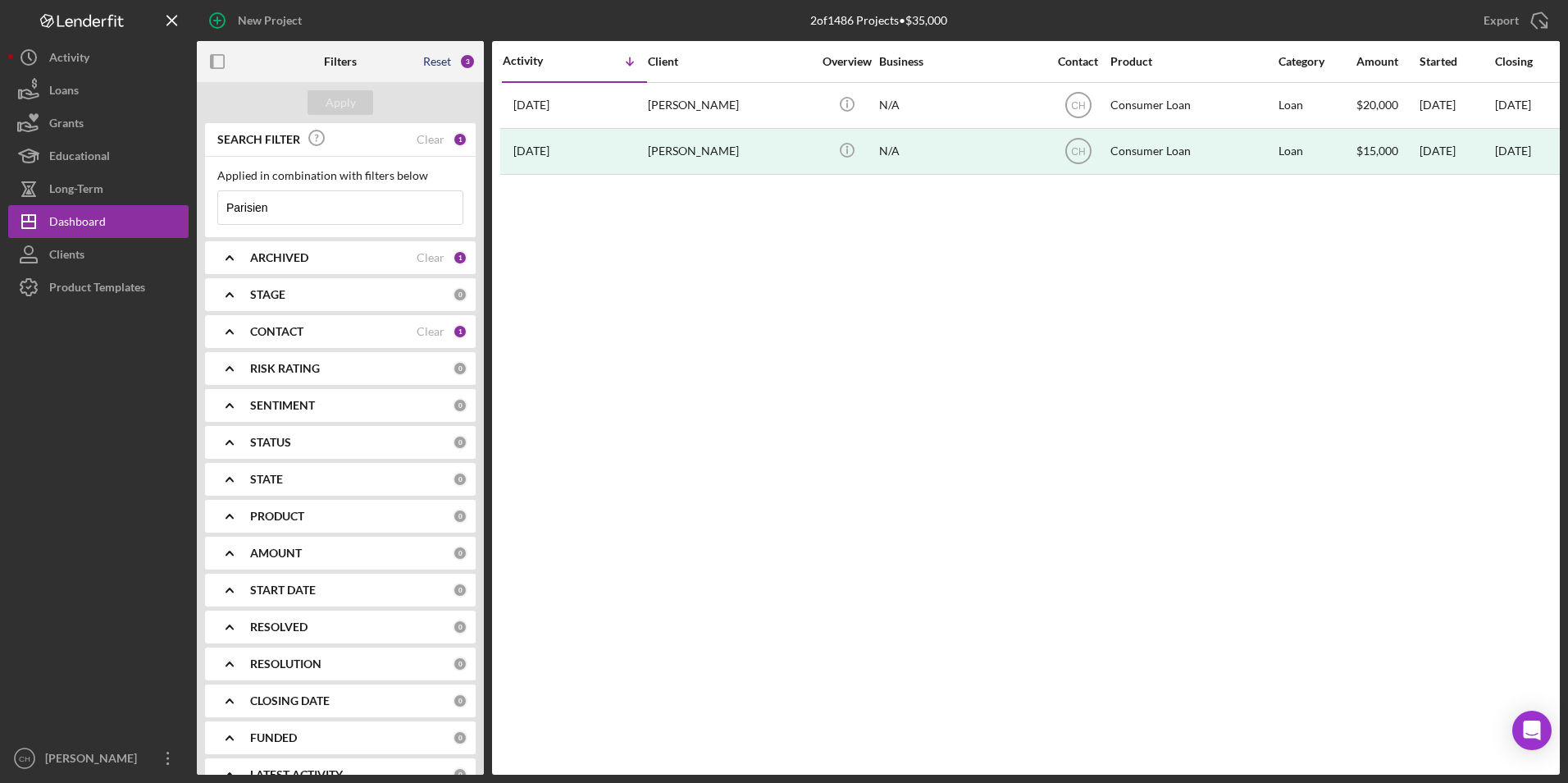
click at [424, 60] on div "Reset" at bounding box center [437, 61] width 28 height 13
click at [360, 102] on button "Apply" at bounding box center [340, 102] width 65 height 25
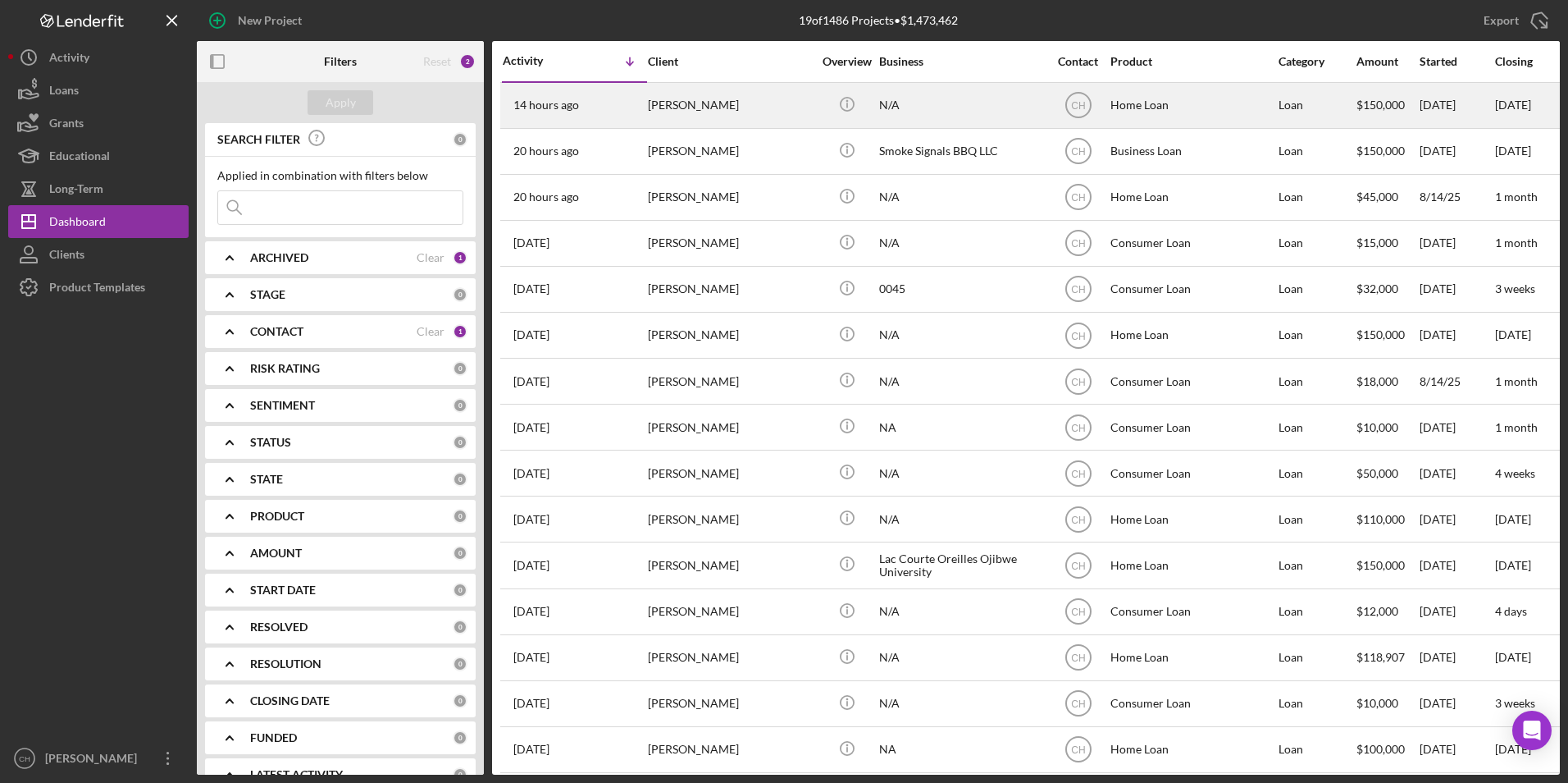
click at [683, 102] on div "[PERSON_NAME]" at bounding box center [729, 105] width 164 height 44
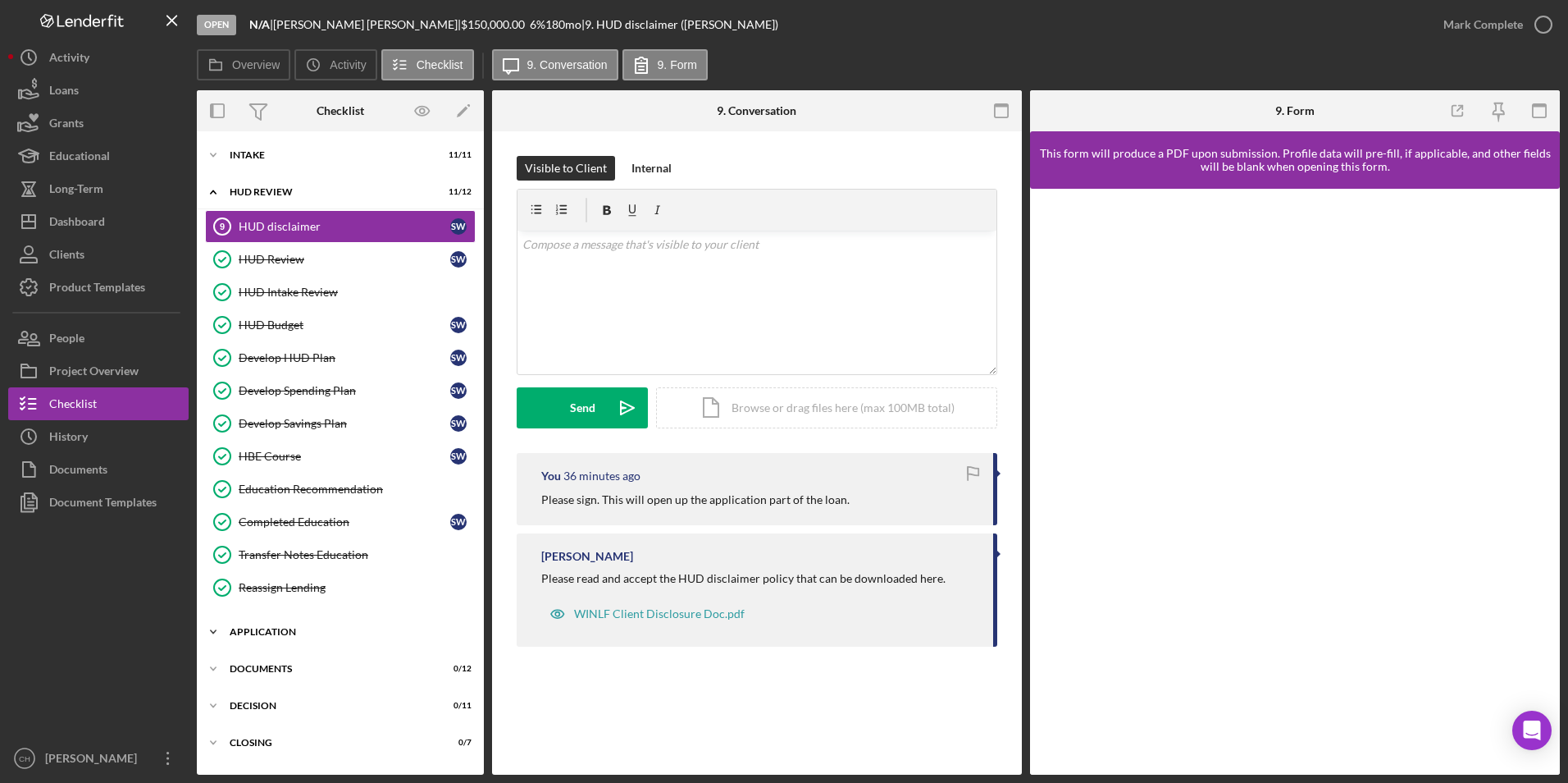
click at [266, 635] on div "Application" at bounding box center [346, 632] width 234 height 10
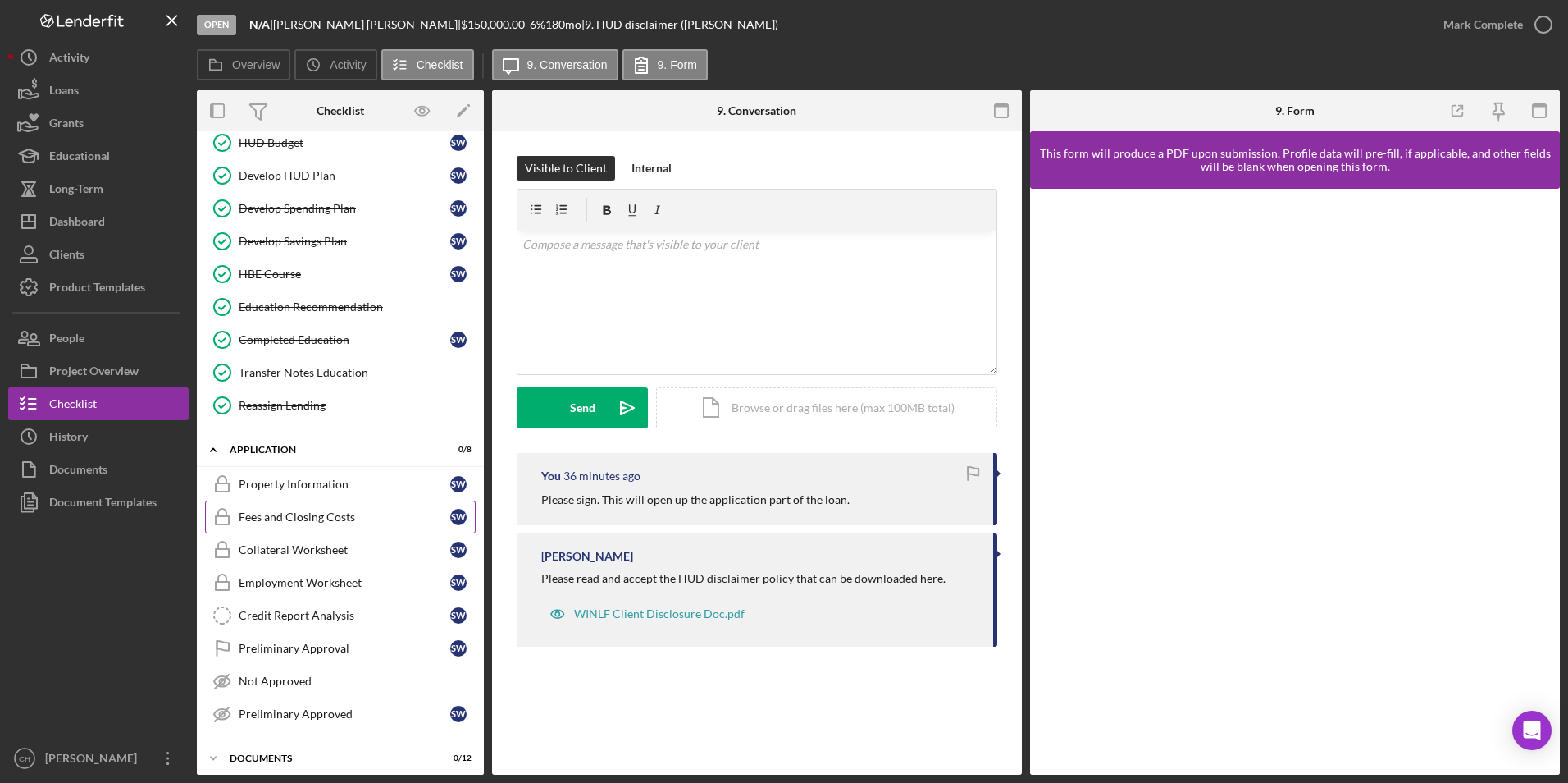
scroll to position [183, 0]
click at [293, 620] on div "Credit Report Analysis" at bounding box center [344, 614] width 211 height 13
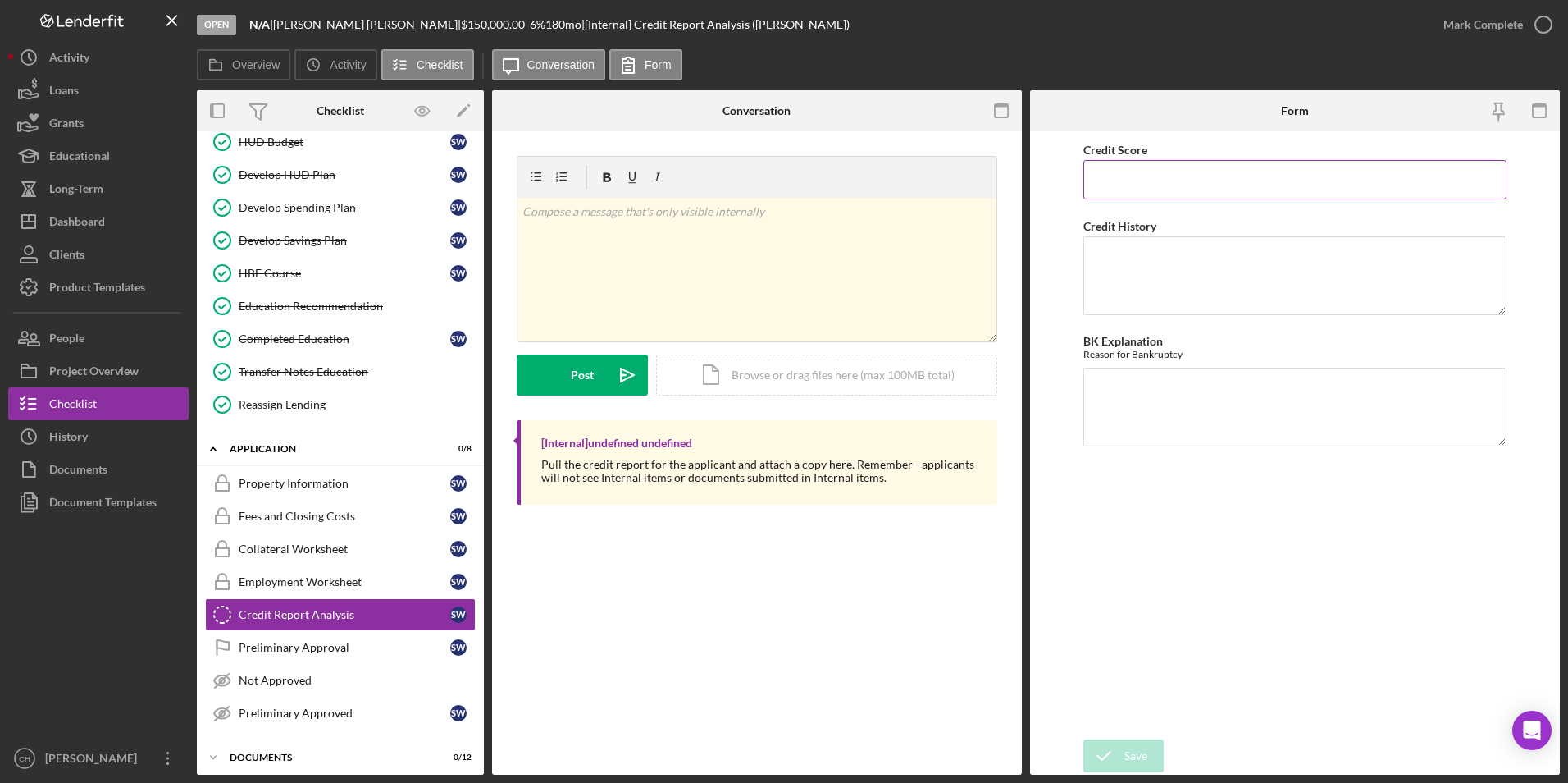
click at [1174, 176] on input "Credit Score" at bounding box center [1294, 180] width 423 height 40
type input "646"
type textarea "Does"
click at [1124, 396] on textarea "BK Explanation" at bounding box center [1294, 406] width 423 height 78
click at [1110, 394] on textarea "Does have two bankruptcy on her credit report, both filed in [DATE]" at bounding box center [1294, 406] width 423 height 78
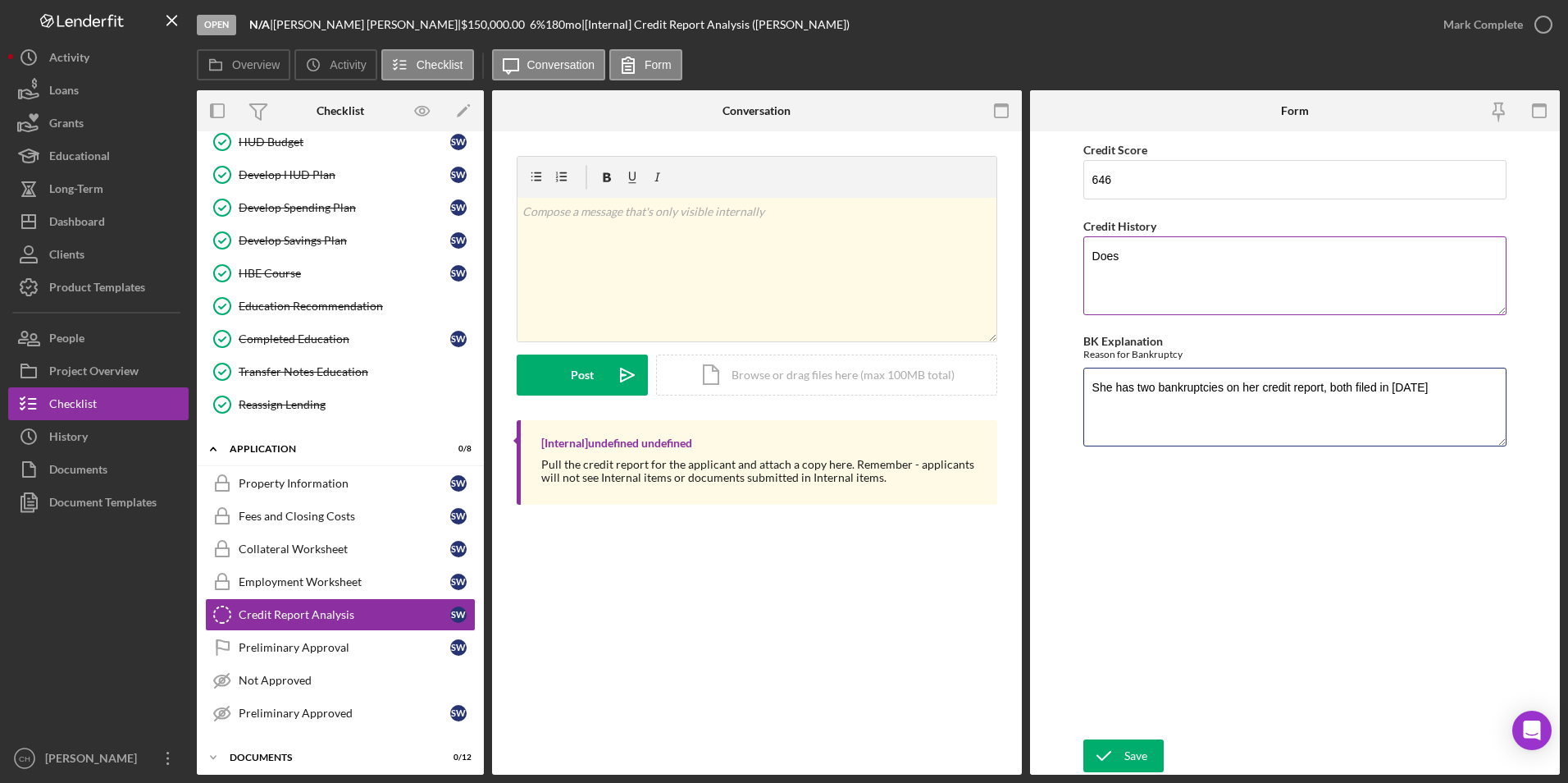
type textarea "She has two bankruptcies on her credit report, both filed in [DATE]"
click at [1152, 262] on textarea "Does" at bounding box center [1294, 275] width 423 height 78
type textarea "Does have a lot of student loan debt, some payments have been deferred, and she…"
click at [1112, 753] on icon "submit" at bounding box center [1103, 755] width 41 height 41
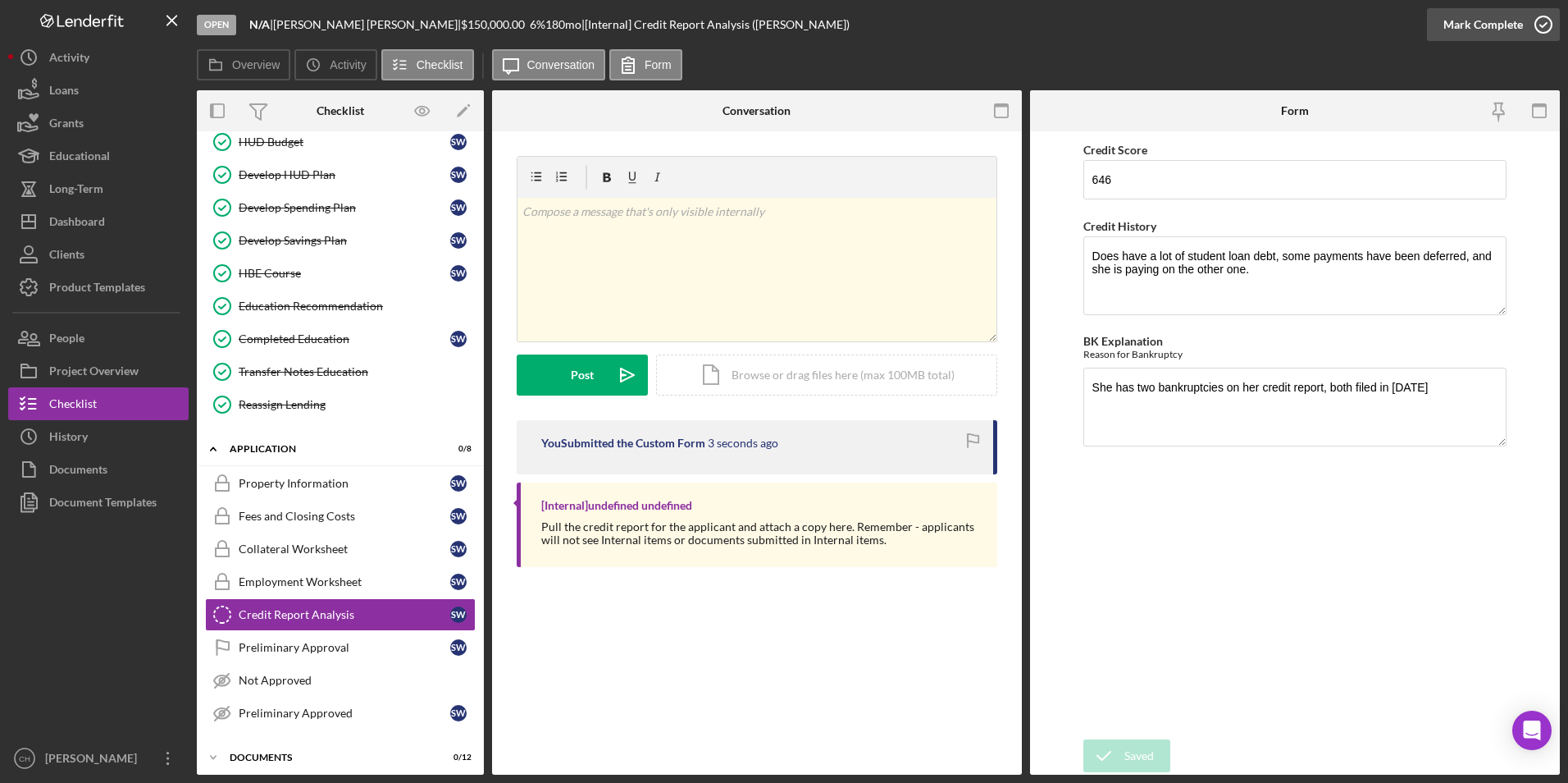
click at [1488, 21] on div "Mark Complete" at bounding box center [1483, 24] width 79 height 33
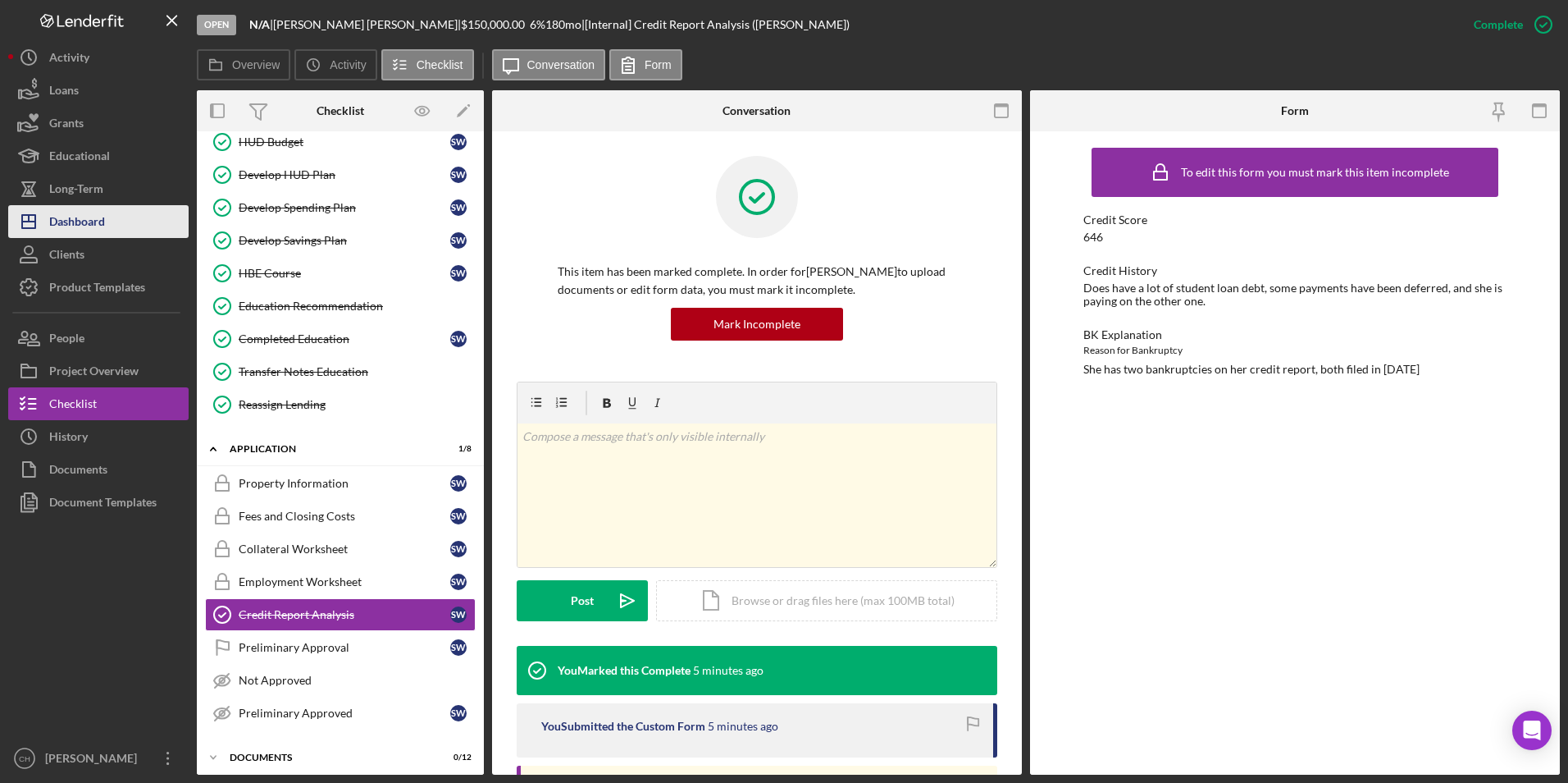
click at [86, 218] on div "Dashboard" at bounding box center [77, 223] width 56 height 37
